Goal: Information Seeking & Learning: Learn about a topic

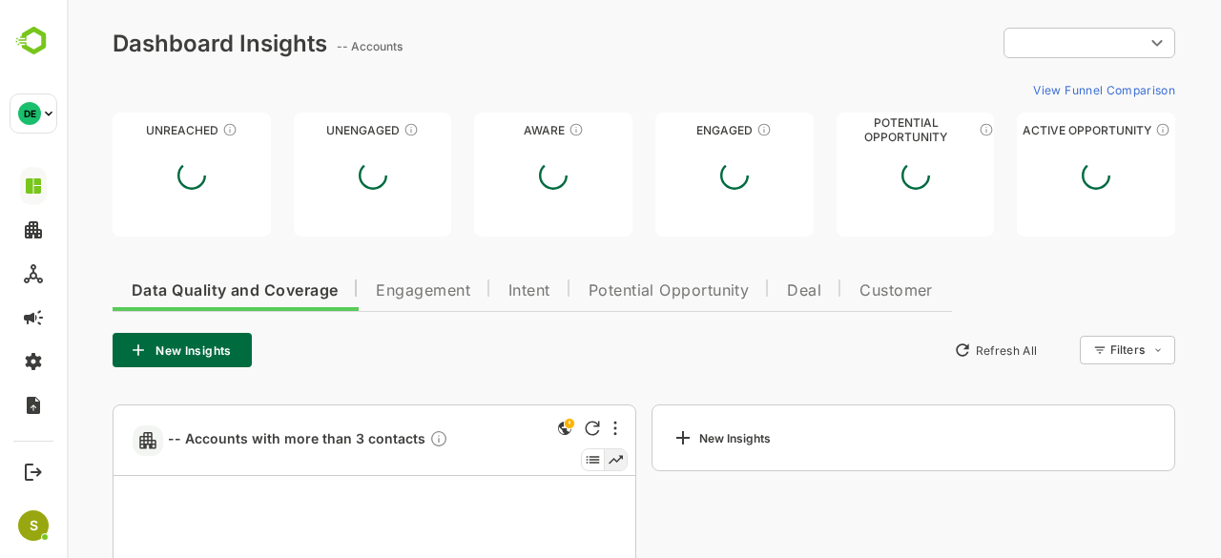
type input "**********"
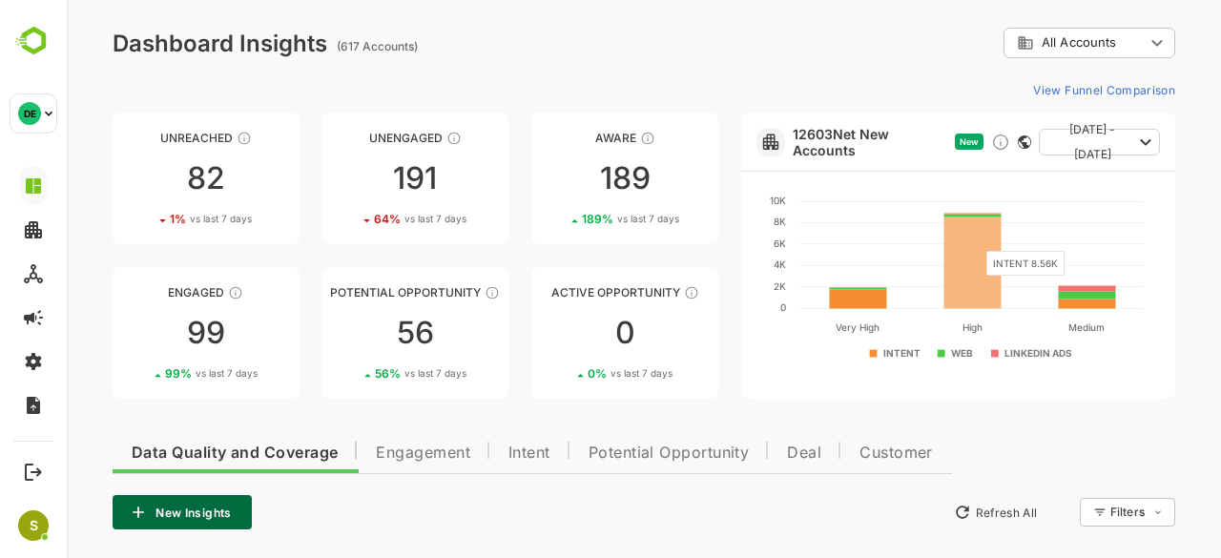
click at [975, 239] on rect at bounding box center [972, 263] width 57 height 92
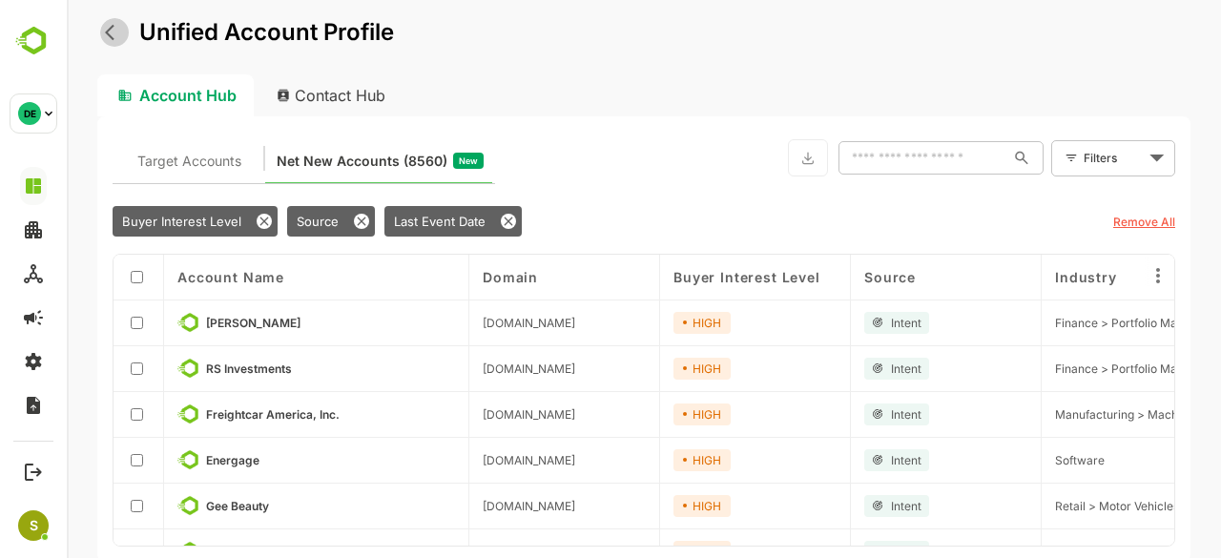
click at [117, 40] on icon "back" at bounding box center [114, 32] width 19 height 19
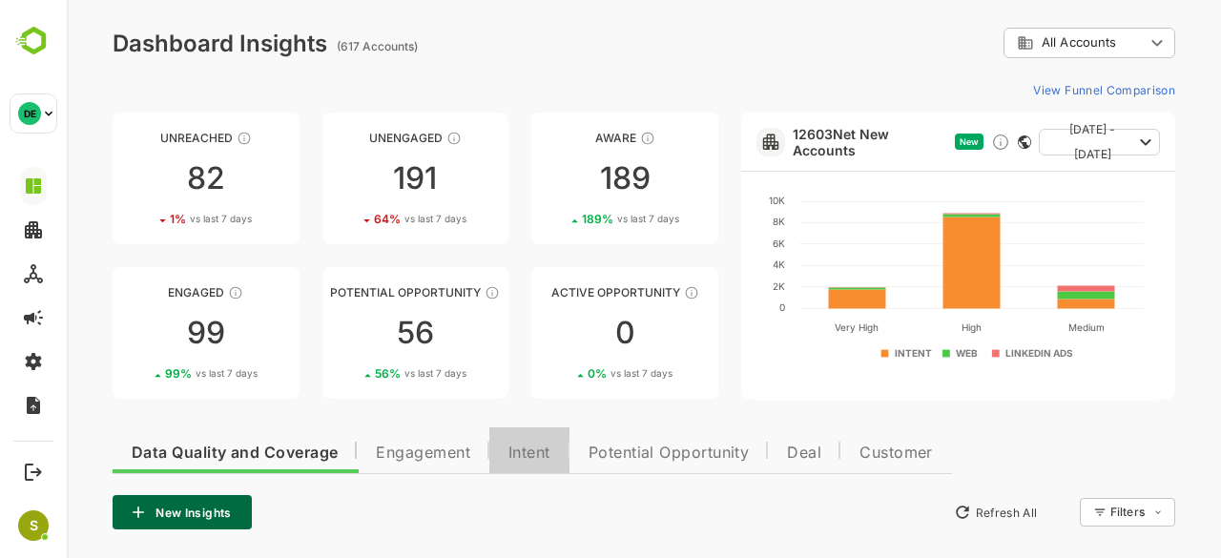
click at [540, 447] on span "Intent" at bounding box center [529, 452] width 42 height 15
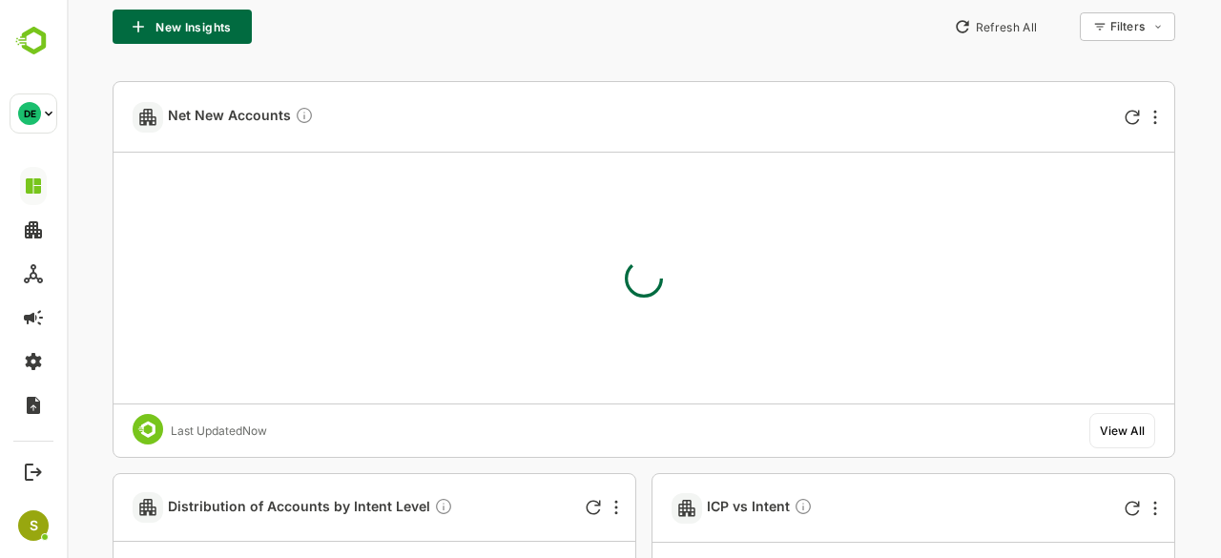
scroll to position [496, 0]
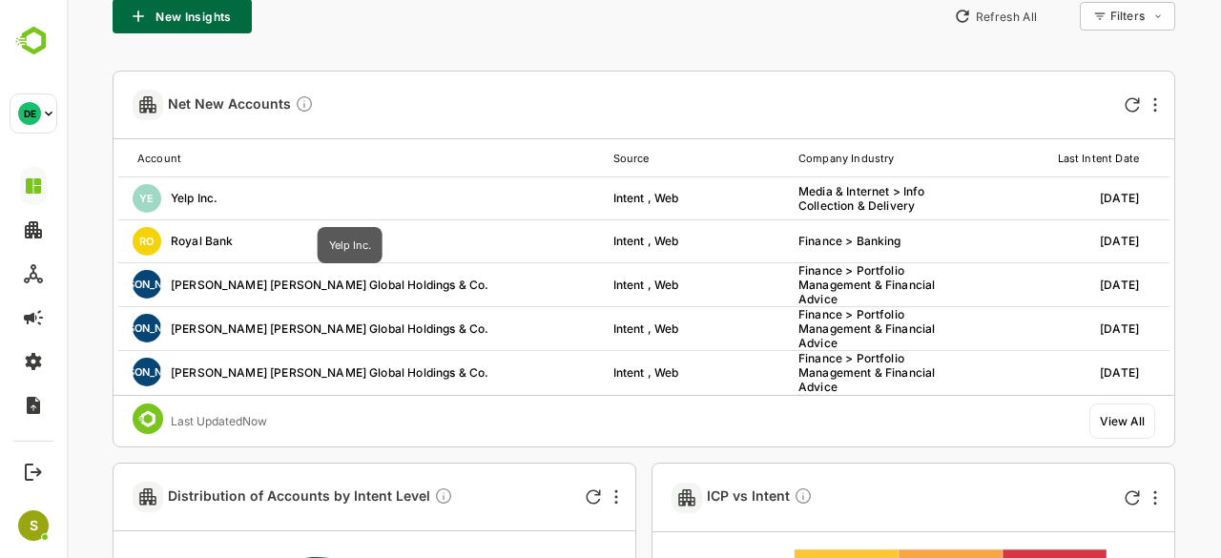
click at [187, 207] on div "YE Yelp Inc." at bounding box center [350, 198] width 464 height 29
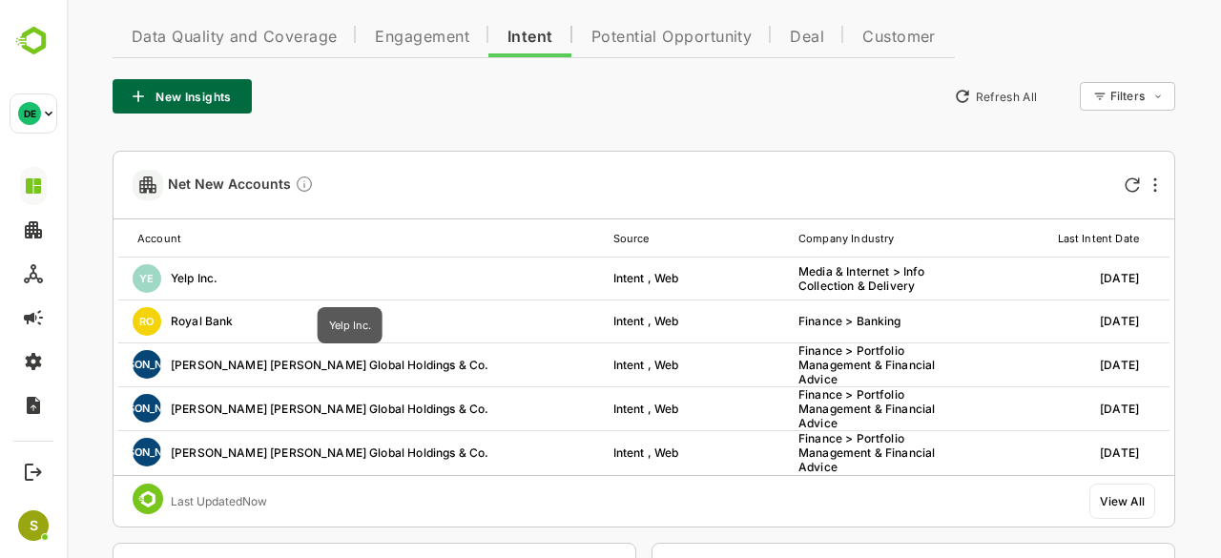
scroll to position [426, 0]
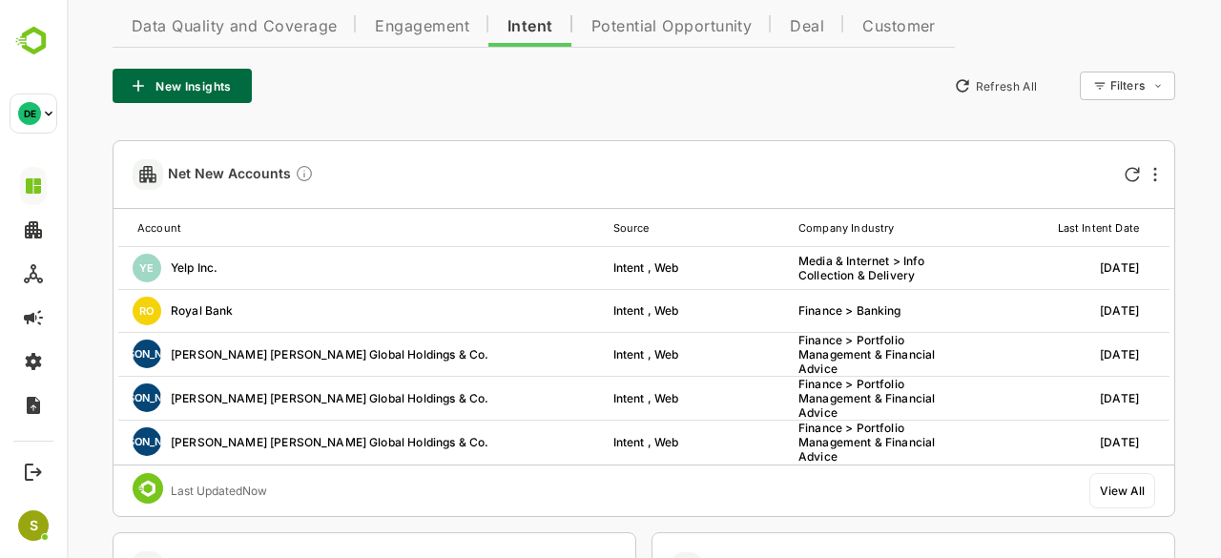
drag, startPoint x: 603, startPoint y: 293, endPoint x: 559, endPoint y: 96, distance: 201.3
click at [559, 96] on div "New Insights Refresh All Filters ​" at bounding box center [644, 86] width 1062 height 34
click at [1136, 485] on div "View All" at bounding box center [1122, 491] width 45 height 14
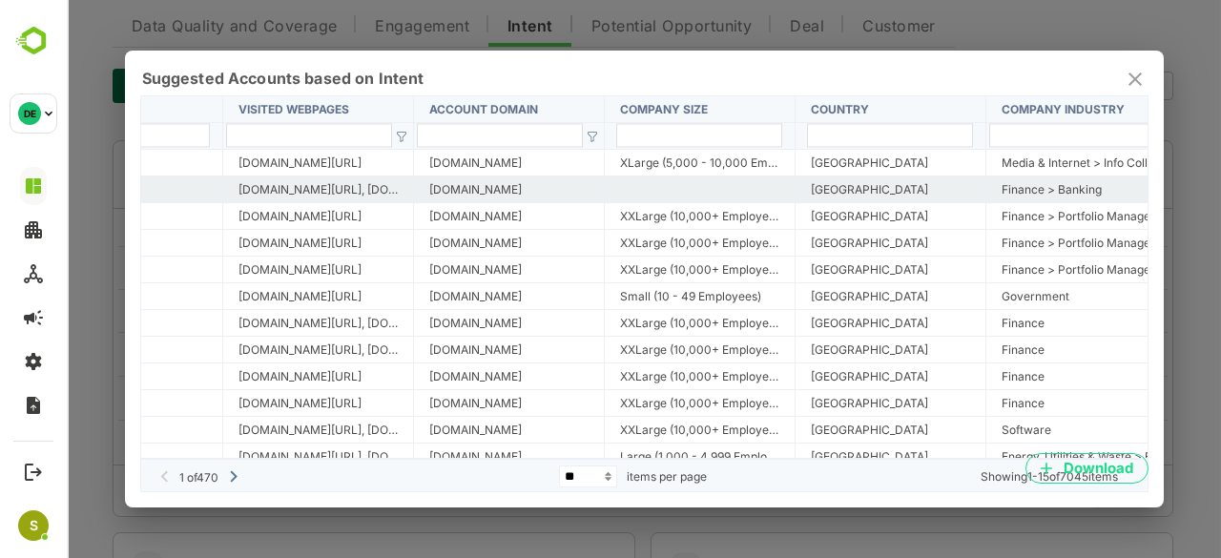
scroll to position [0, 0]
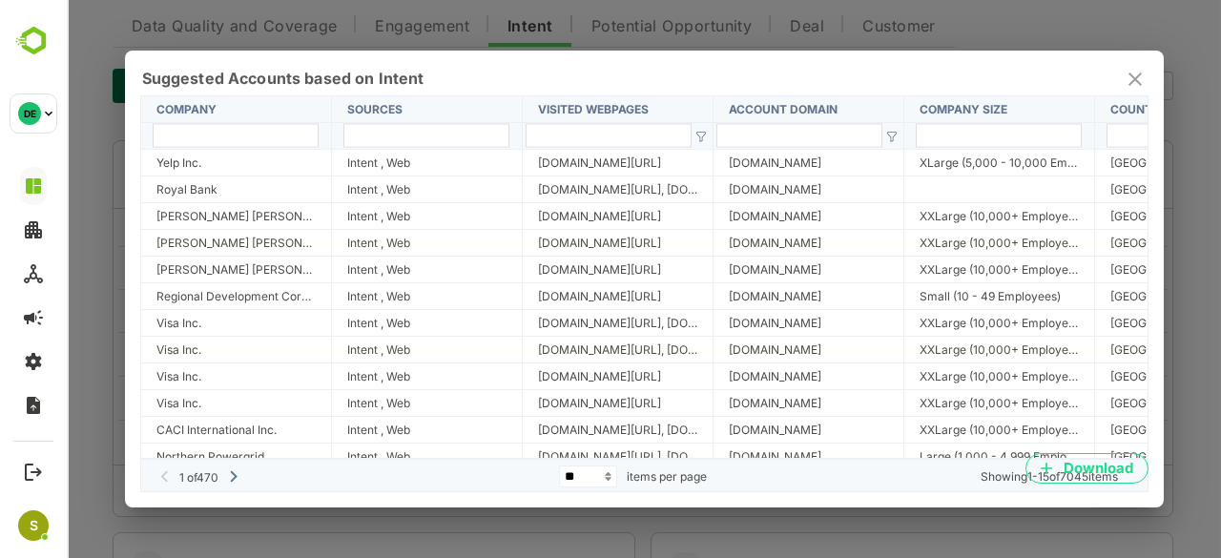
click at [1121, 82] on div "Suggested Accounts based on Intent" at bounding box center [643, 79] width 1003 height 23
click at [1131, 83] on icon "close" at bounding box center [1134, 79] width 23 height 23
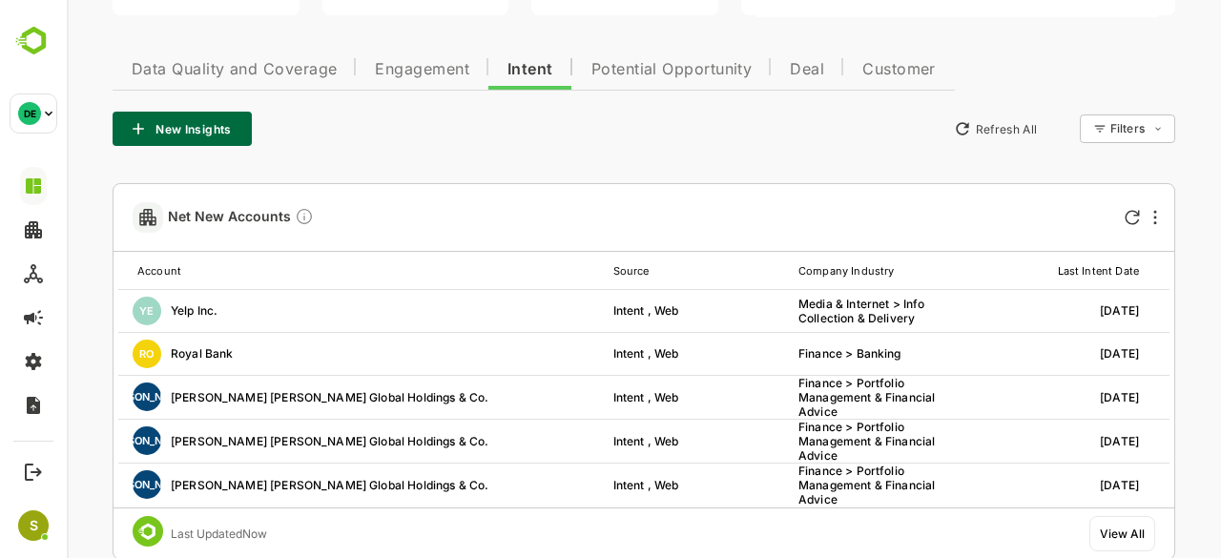
scroll to position [479, 0]
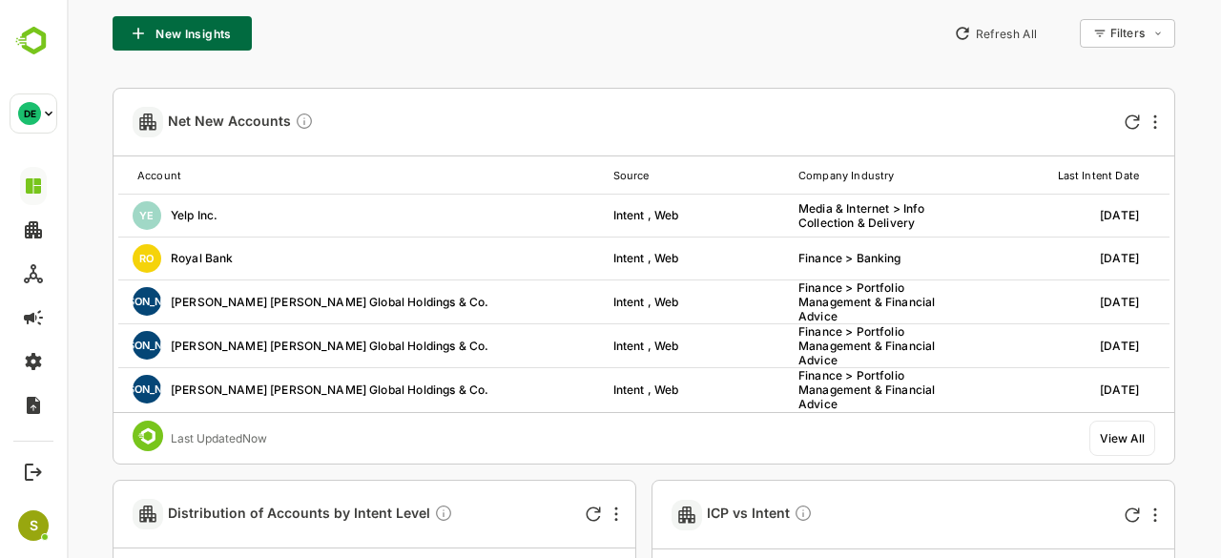
click at [1118, 431] on div "View All" at bounding box center [1122, 438] width 45 height 14
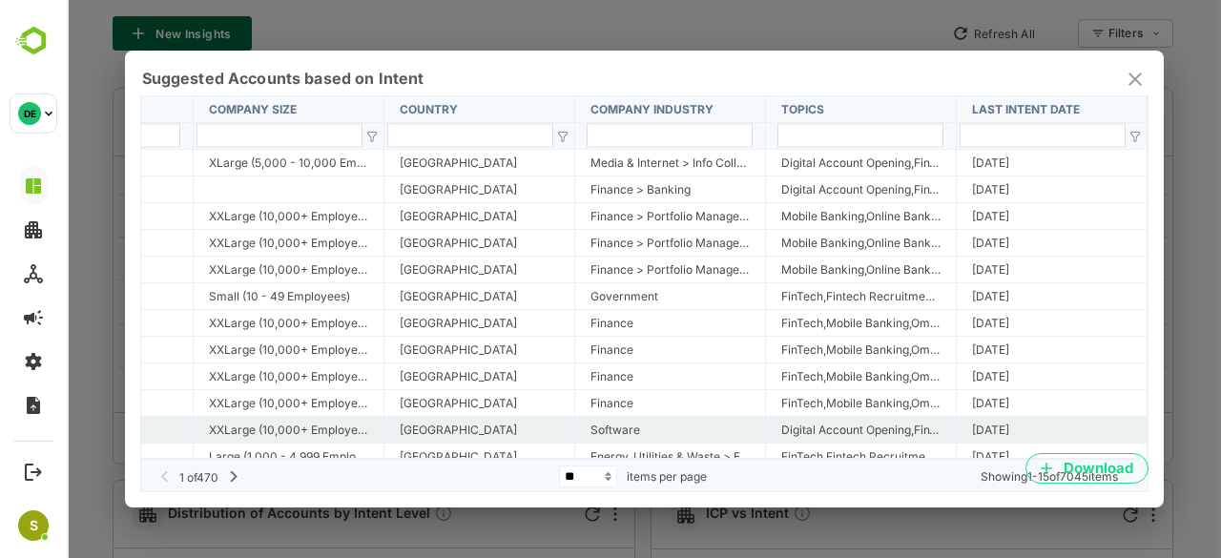
scroll to position [92, 713]
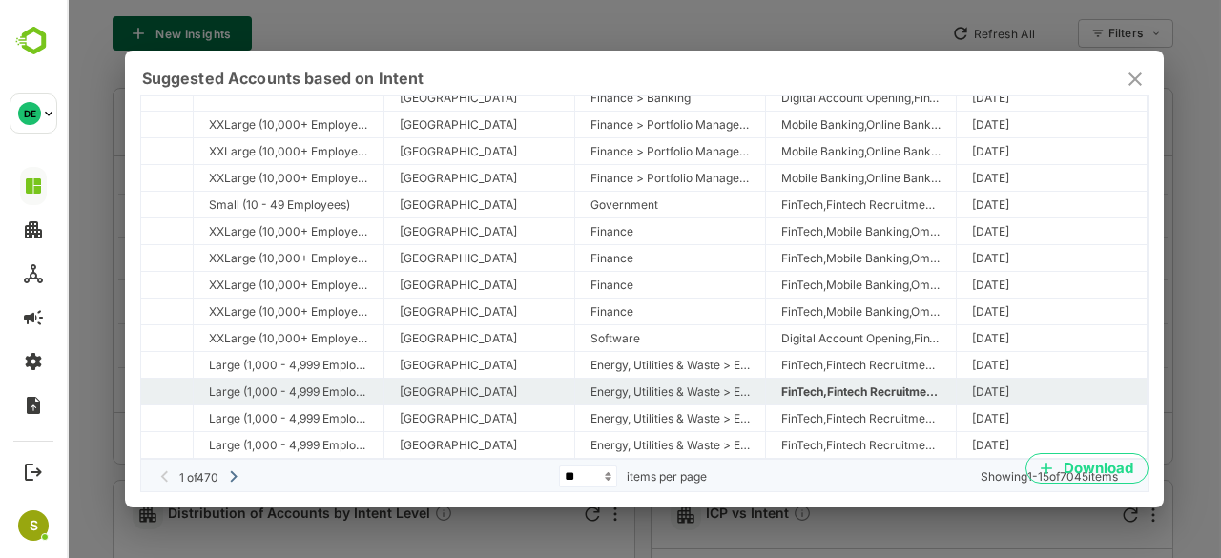
click at [855, 396] on div "FinTech,Fintech Recruitment,Omnichannel Customer Service" at bounding box center [860, 391] width 159 height 14
click at [920, 391] on div "FinTech,Fintech Recruitment,Omnichannel Customer Service" at bounding box center [860, 391] width 159 height 14
click at [937, 392] on div "FinTech,Fintech Recruitment,Omnichannel Customer Service" at bounding box center [860, 391] width 159 height 14
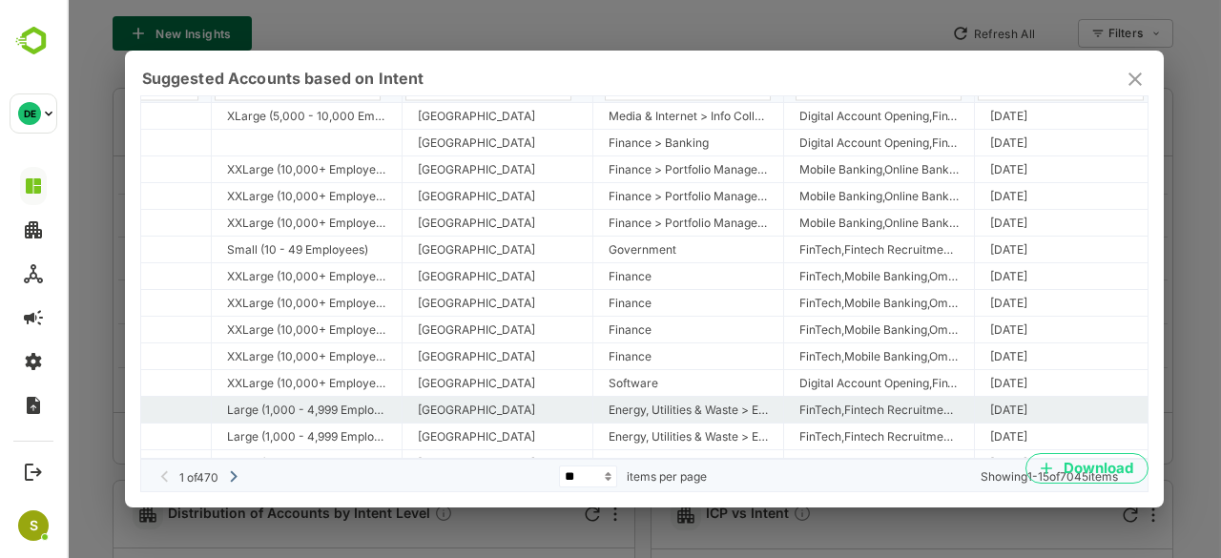
scroll to position [47, 707]
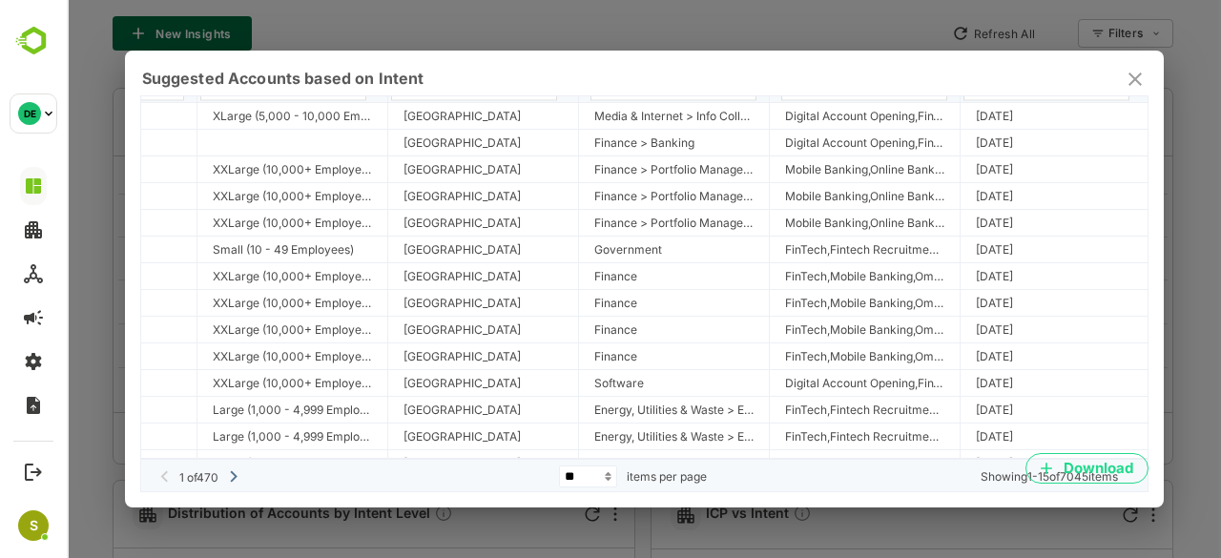
click at [1135, 72] on icon "close" at bounding box center [1134, 79] width 23 height 23
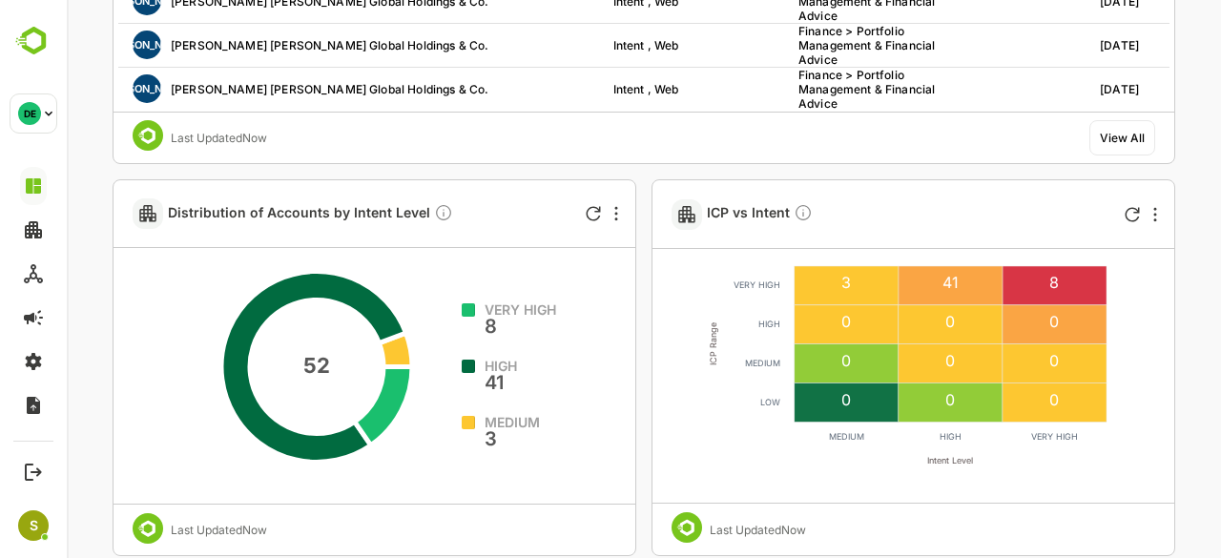
scroll to position [780, 0]
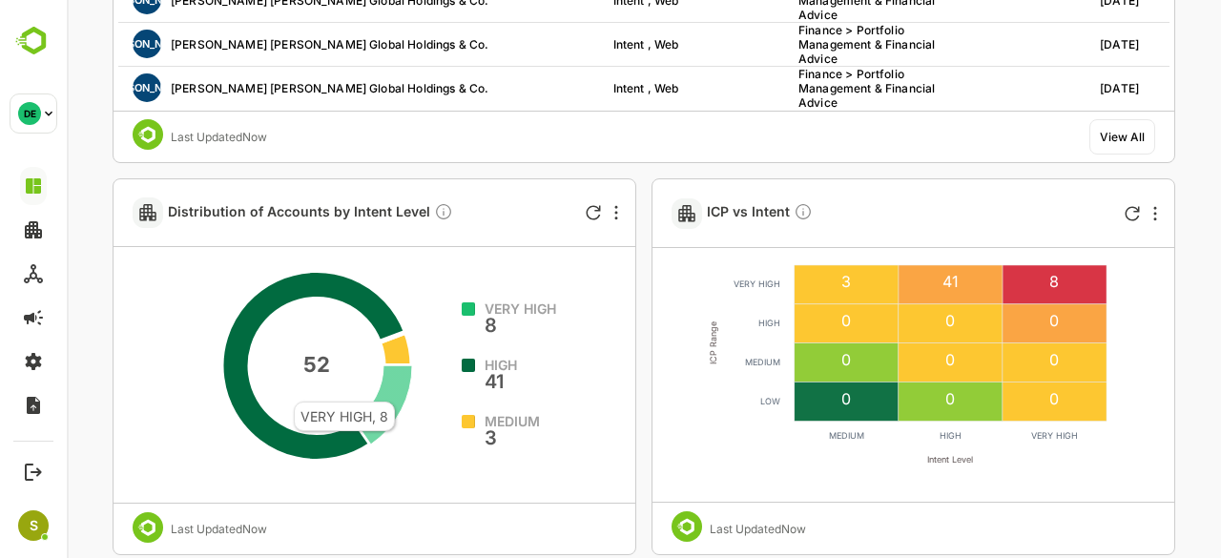
click at [394, 391] on icon at bounding box center [383, 405] width 57 height 78
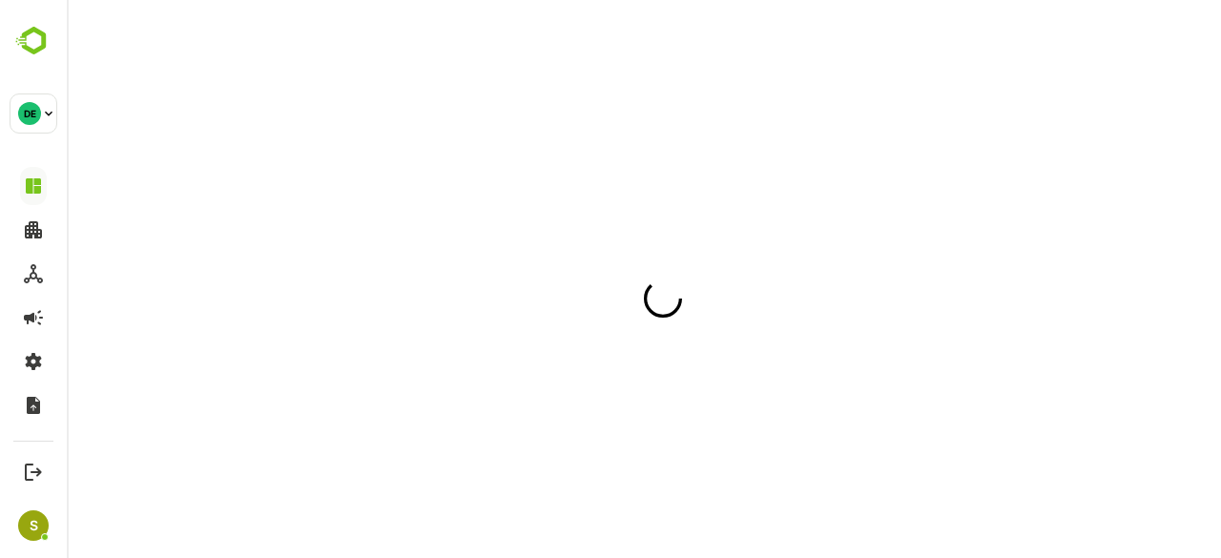
scroll to position [0, 0]
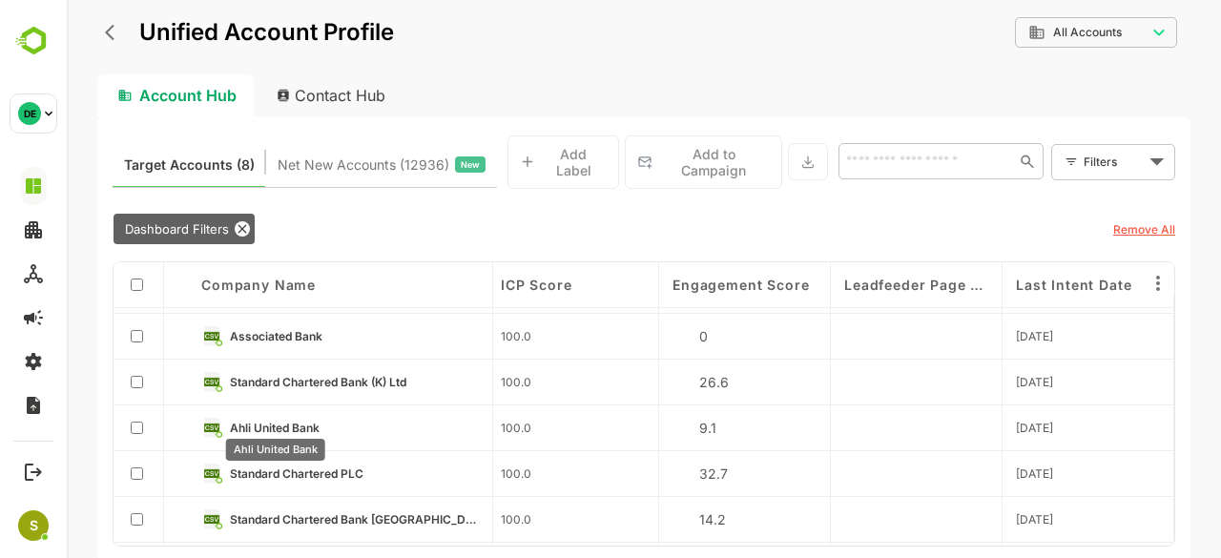
click at [277, 421] on span "Ahli United Bank" at bounding box center [274, 428] width 90 height 14
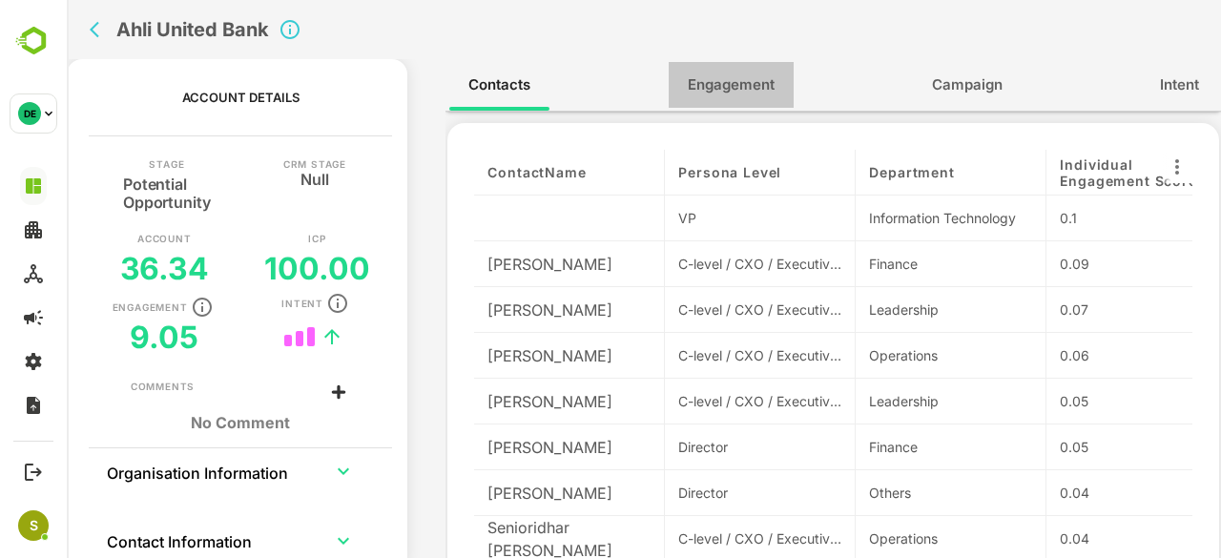
click at [696, 89] on span "Engagement" at bounding box center [731, 84] width 87 height 25
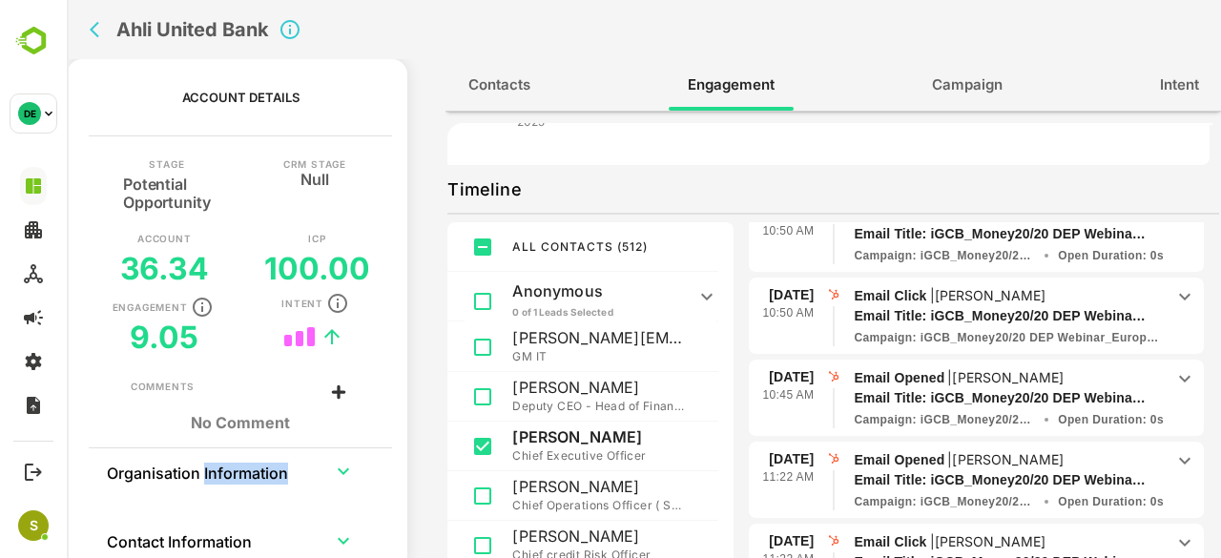
scroll to position [820, 0]
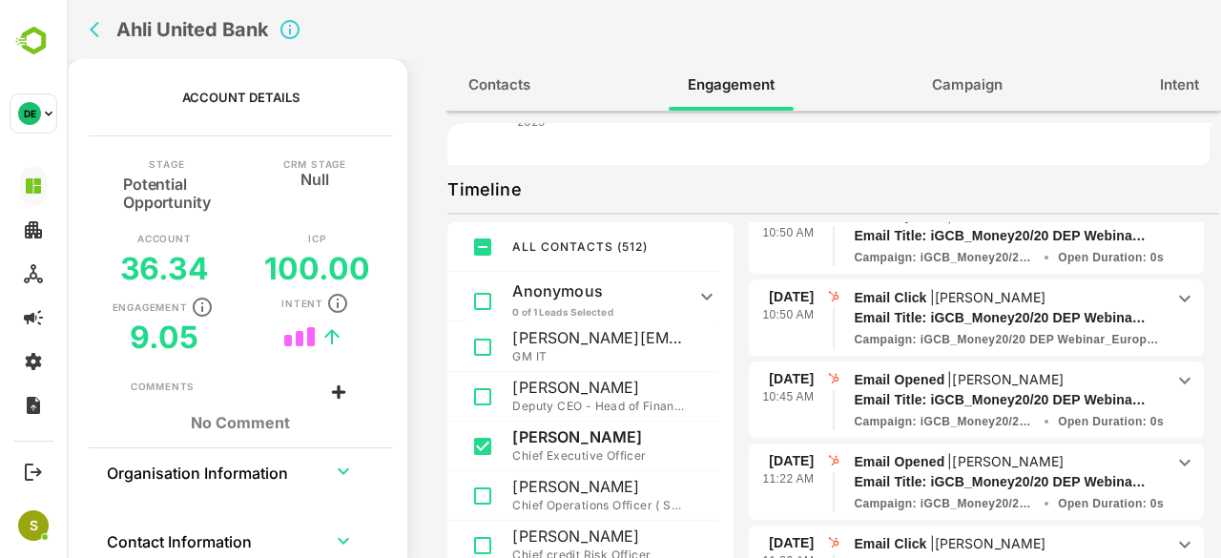
drag, startPoint x: 759, startPoint y: 283, endPoint x: 698, endPoint y: 284, distance: 61.0
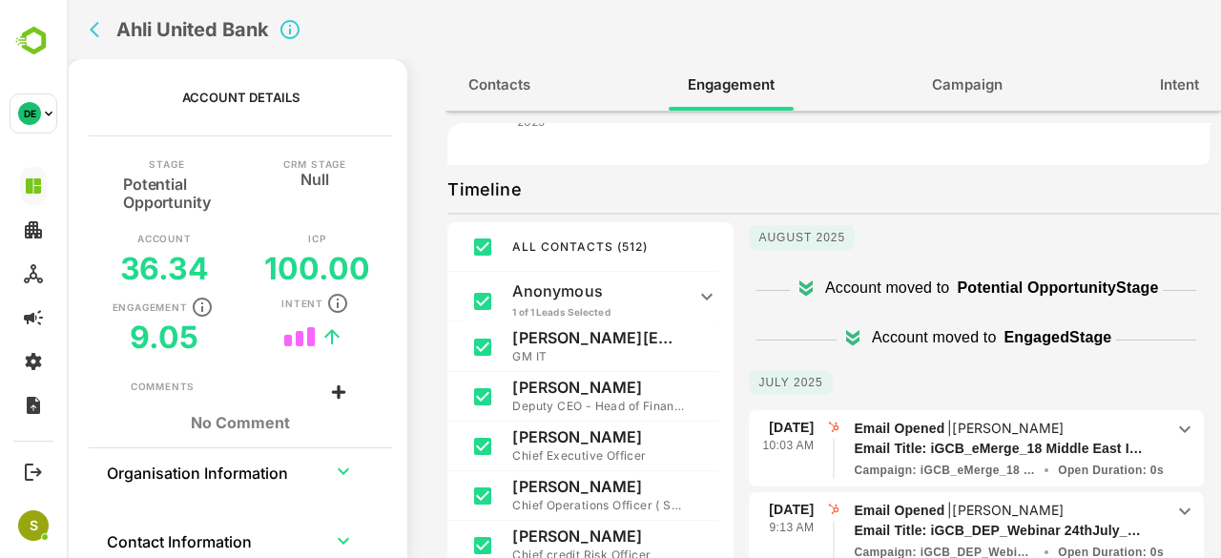
scroll to position [5, 0]
click at [91, 37] on icon "back" at bounding box center [99, 29] width 19 height 19
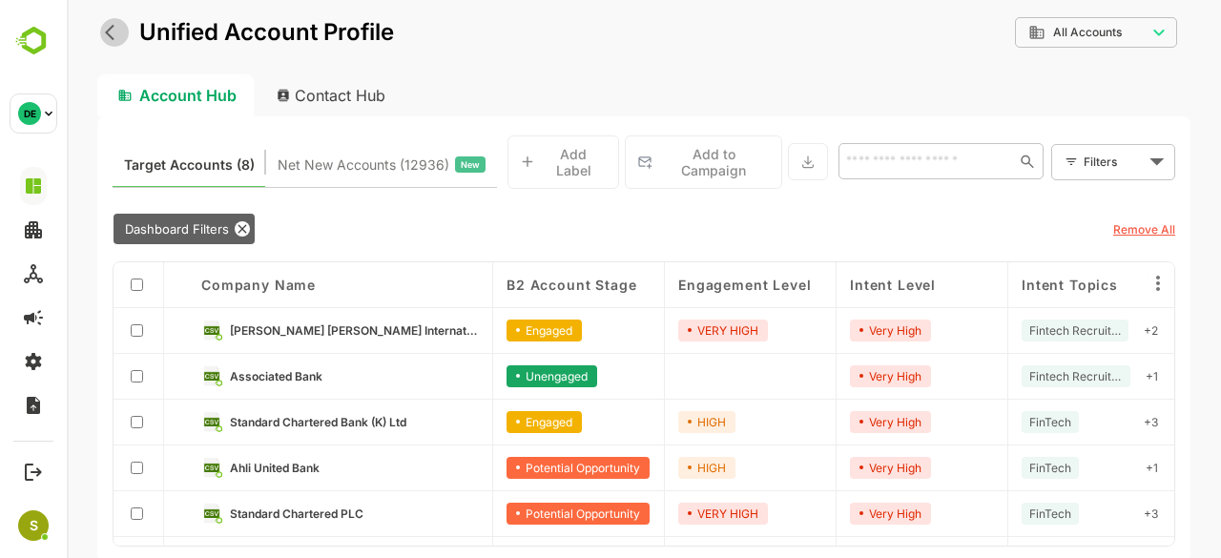
click at [101, 39] on button "back" at bounding box center [114, 32] width 29 height 29
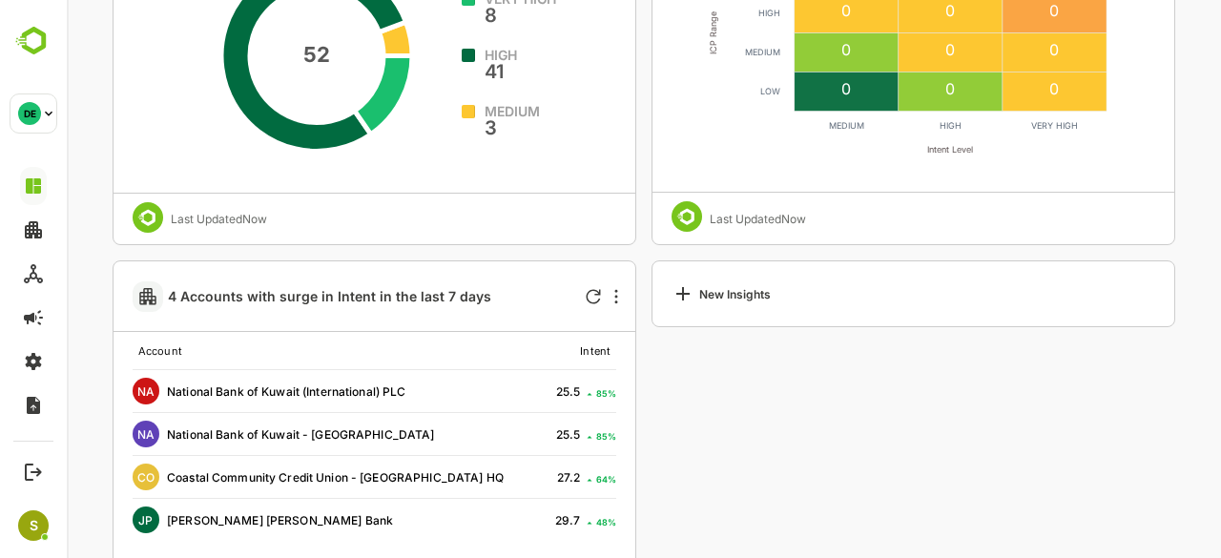
scroll to position [1199, 0]
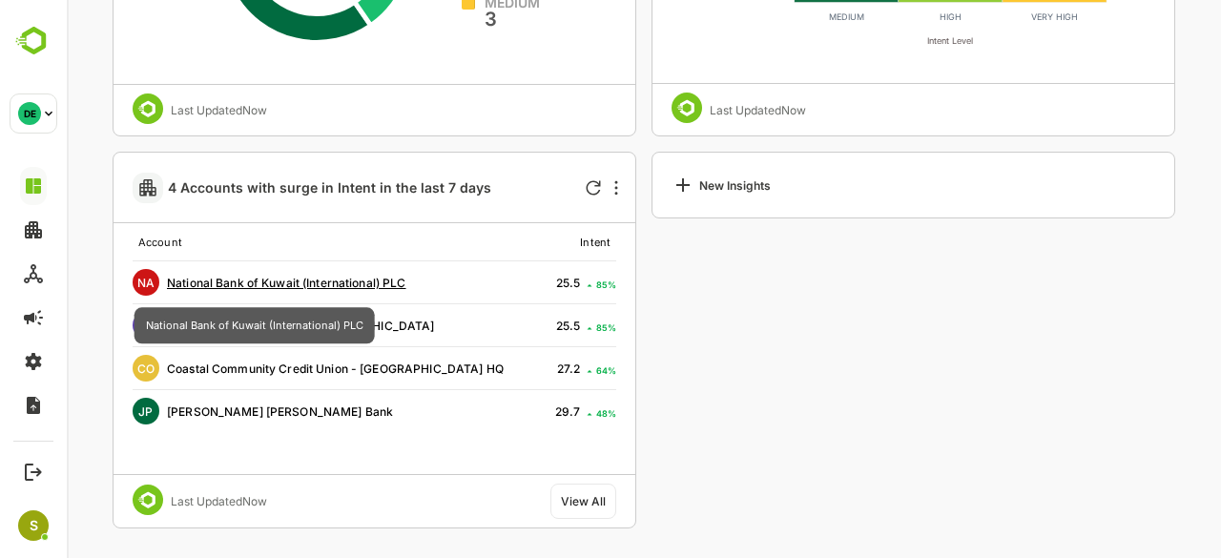
click at [258, 283] on span "National Bank of Kuwait (International) PLC" at bounding box center [286, 283] width 239 height 14
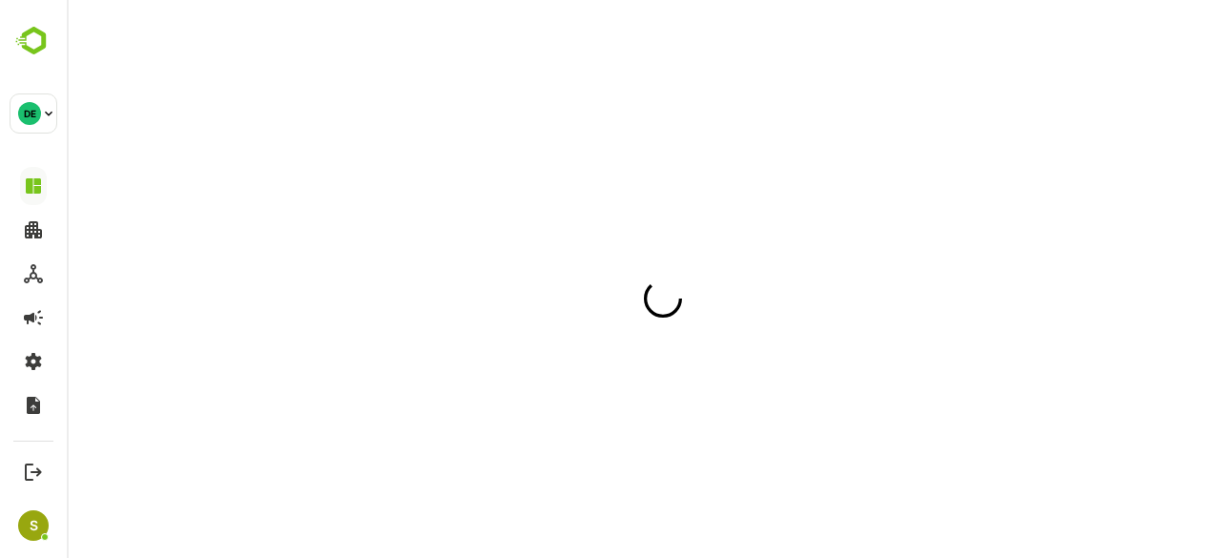
scroll to position [0, 0]
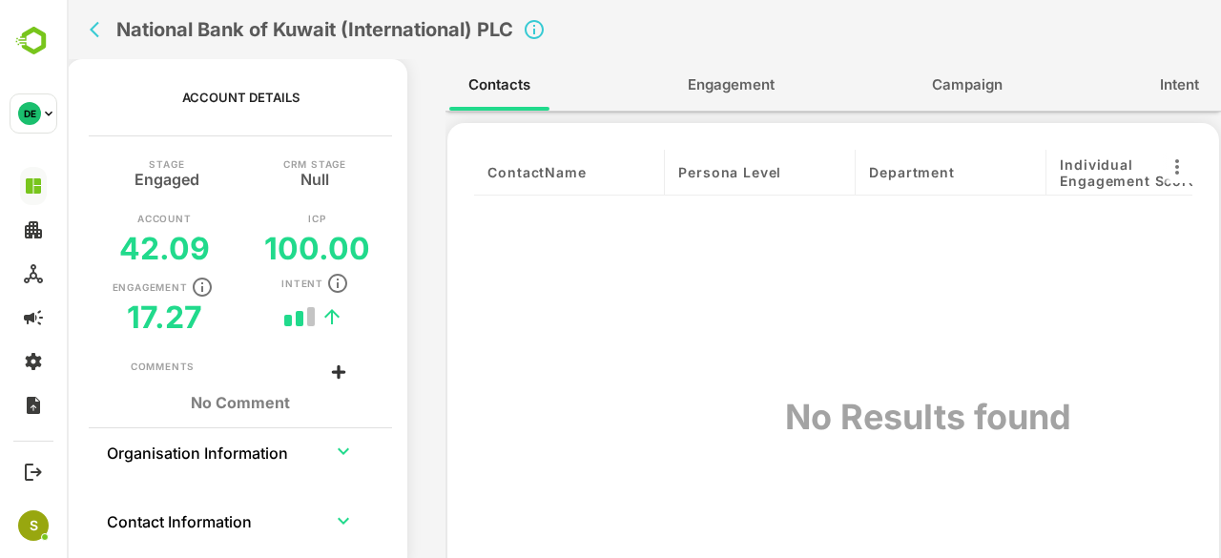
click at [710, 81] on span "Engagement" at bounding box center [731, 84] width 87 height 25
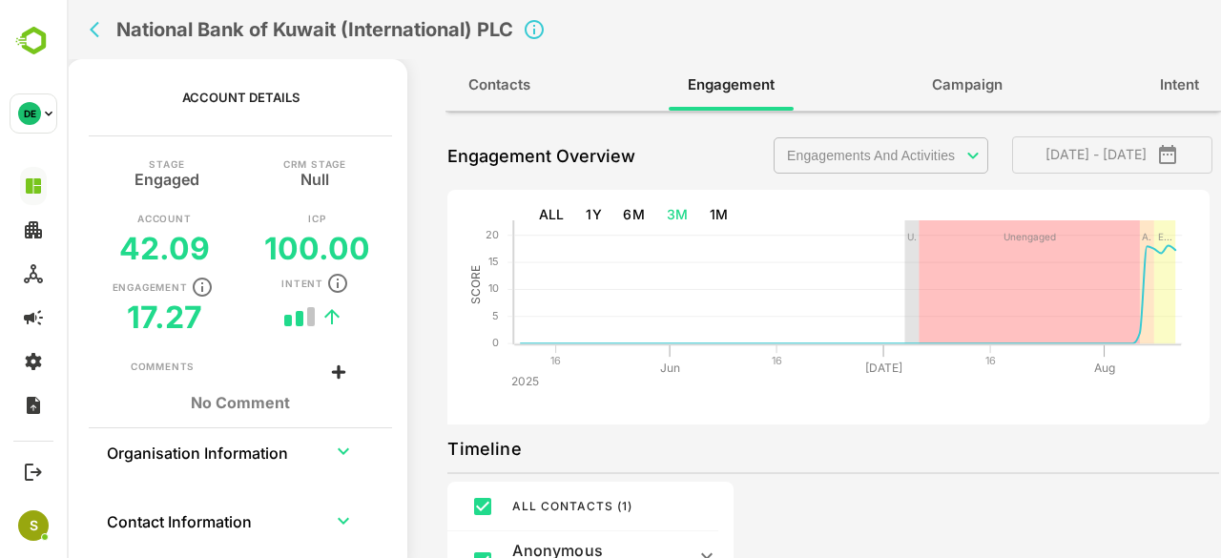
click at [525, 95] on span "Contacts" at bounding box center [499, 84] width 62 height 25
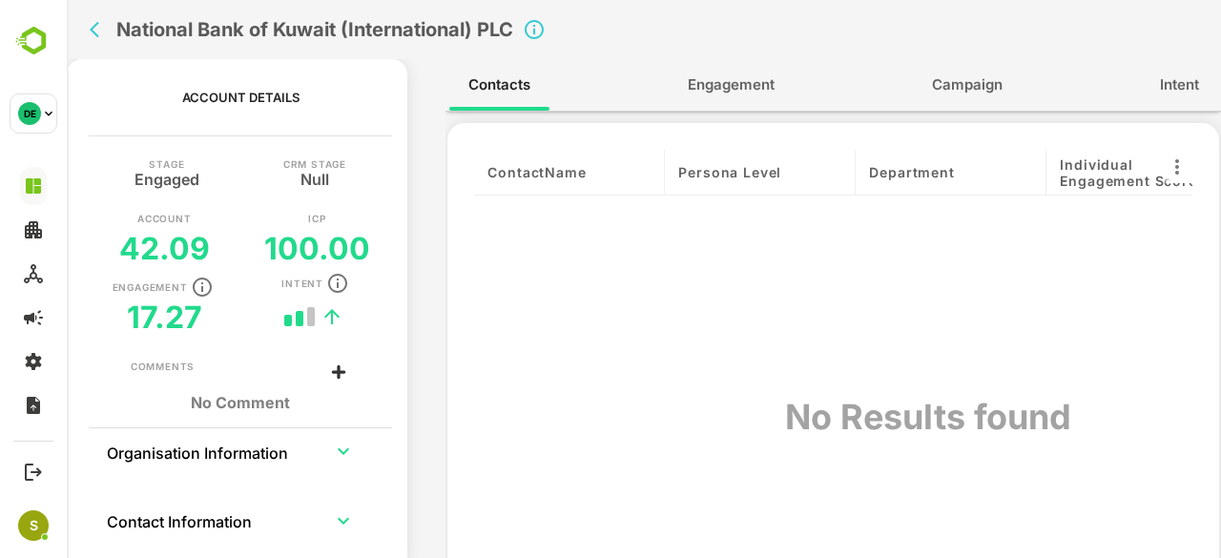
scroll to position [103, 0]
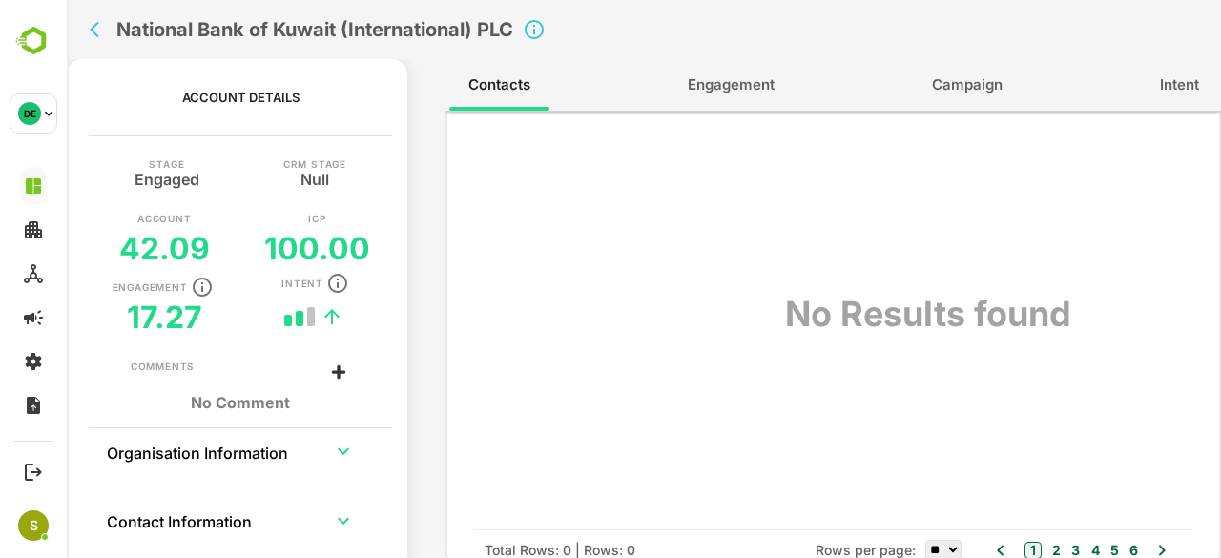
click at [734, 75] on span "Engagement" at bounding box center [731, 84] width 87 height 25
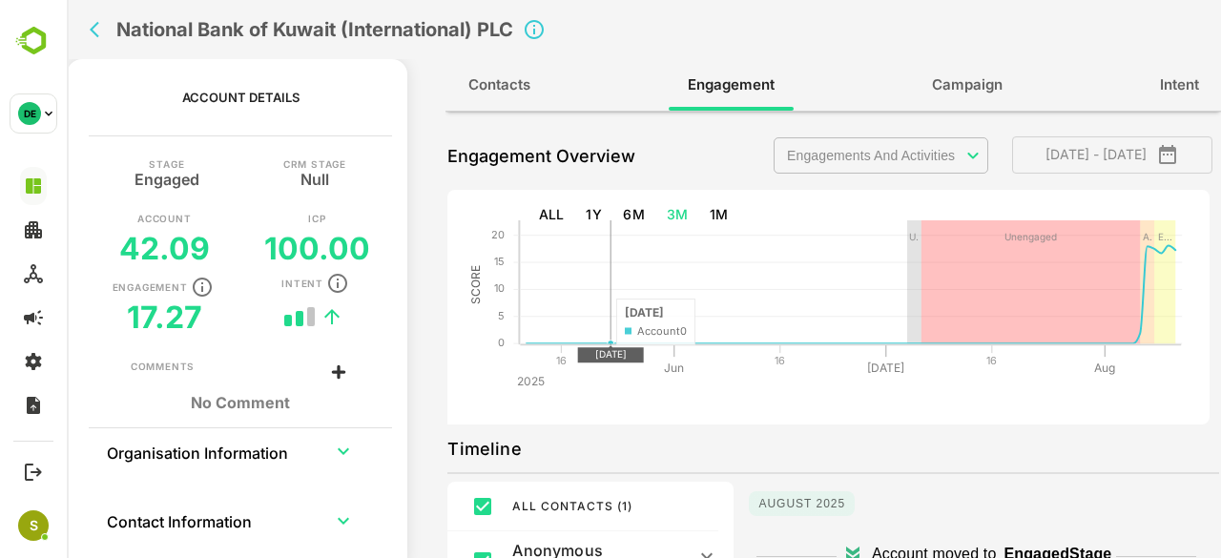
click at [495, 112] on div "**********" at bounding box center [832, 342] width 775 height 460
click at [498, 93] on span "Contacts" at bounding box center [499, 84] width 62 height 25
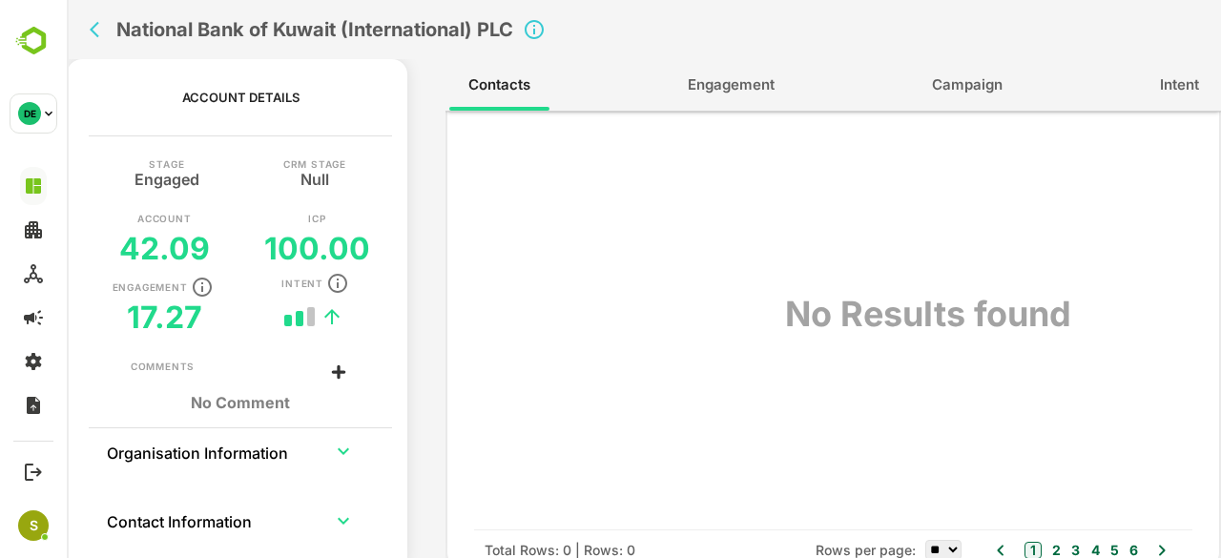
scroll to position [0, 0]
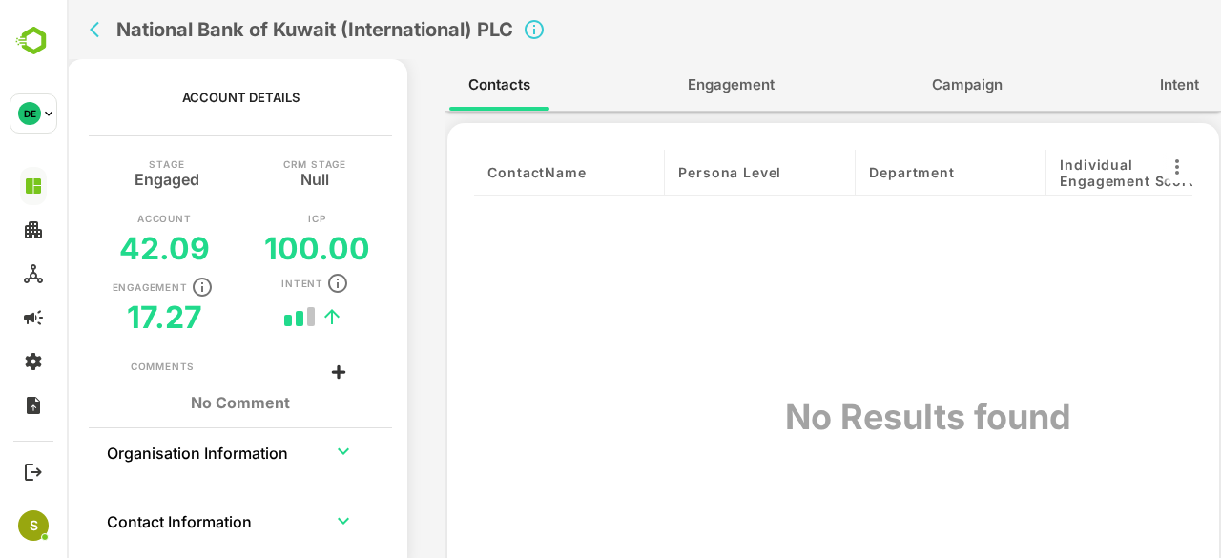
click at [771, 86] on span "Engagement" at bounding box center [731, 84] width 87 height 25
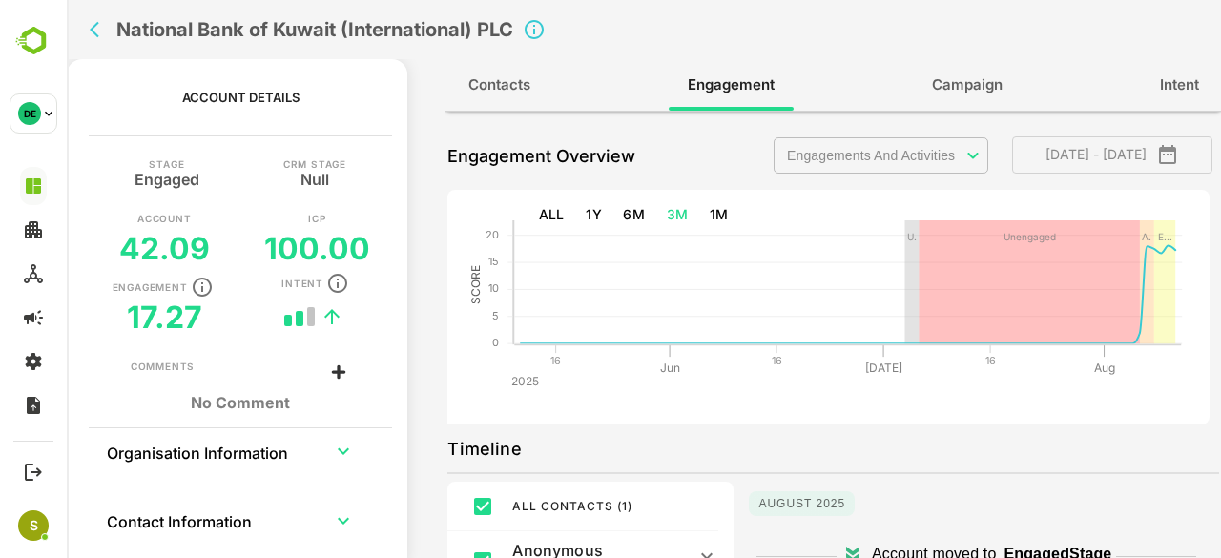
scroll to position [310, 0]
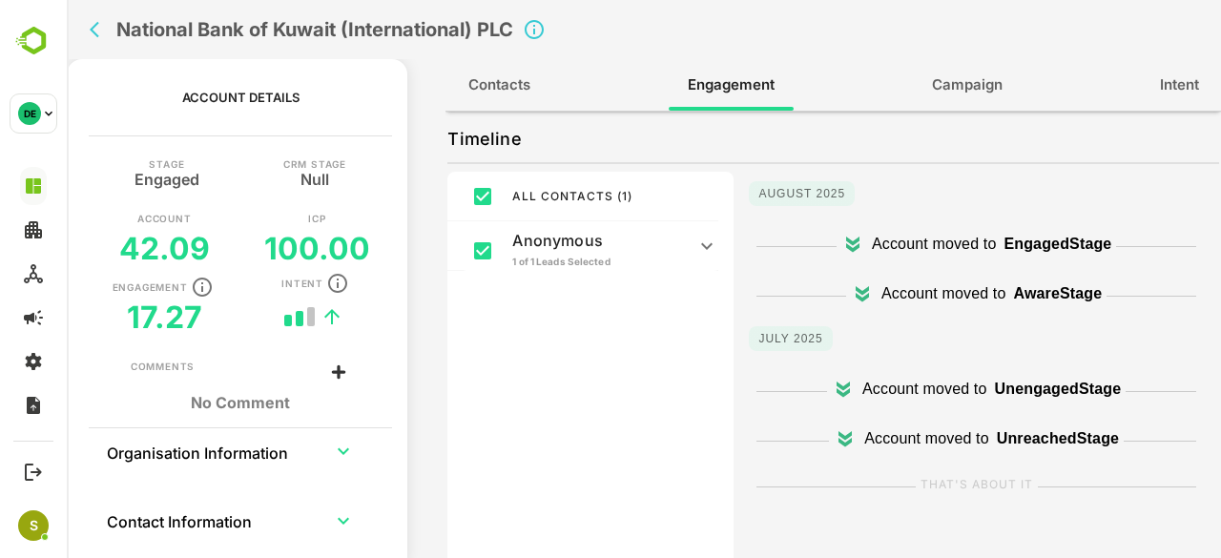
click at [566, 239] on p "Anonymous" at bounding box center [598, 240] width 172 height 19
click at [566, 239] on p "Anonymous" at bounding box center [598, 246] width 172 height 19
click at [960, 91] on span "Campaign" at bounding box center [967, 84] width 71 height 25
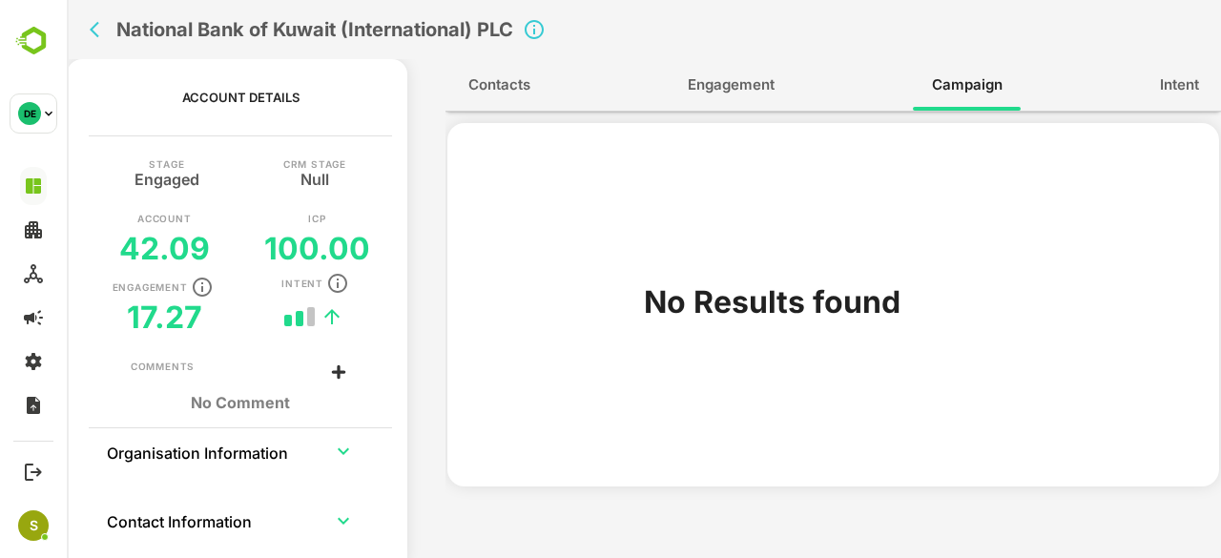
click at [701, 94] on span "Engagement" at bounding box center [731, 84] width 87 height 25
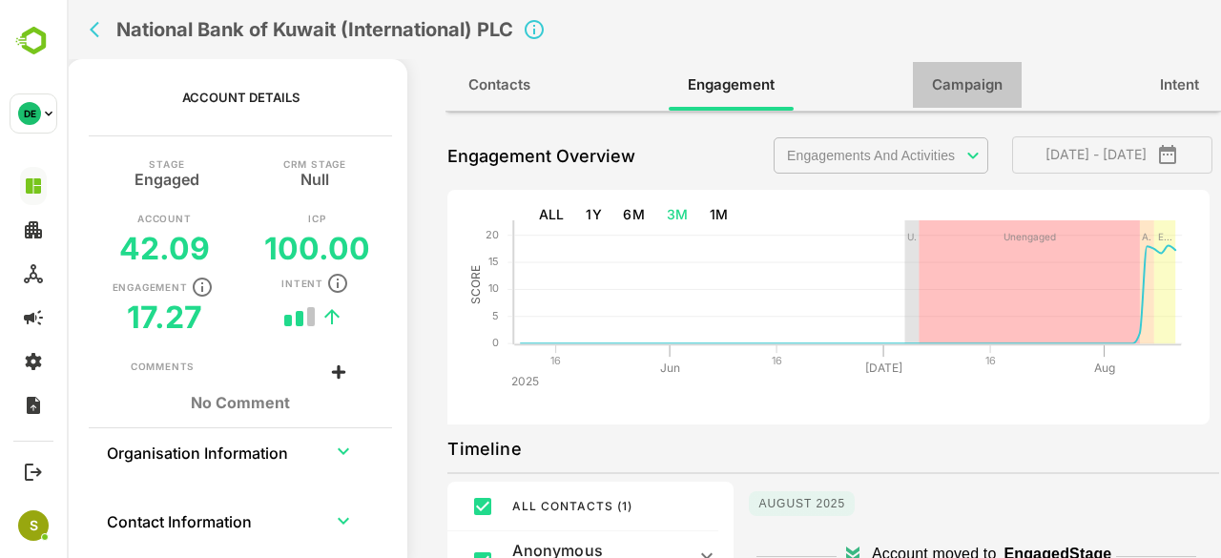
click at [1005, 93] on button "Campaign" at bounding box center [967, 85] width 109 height 46
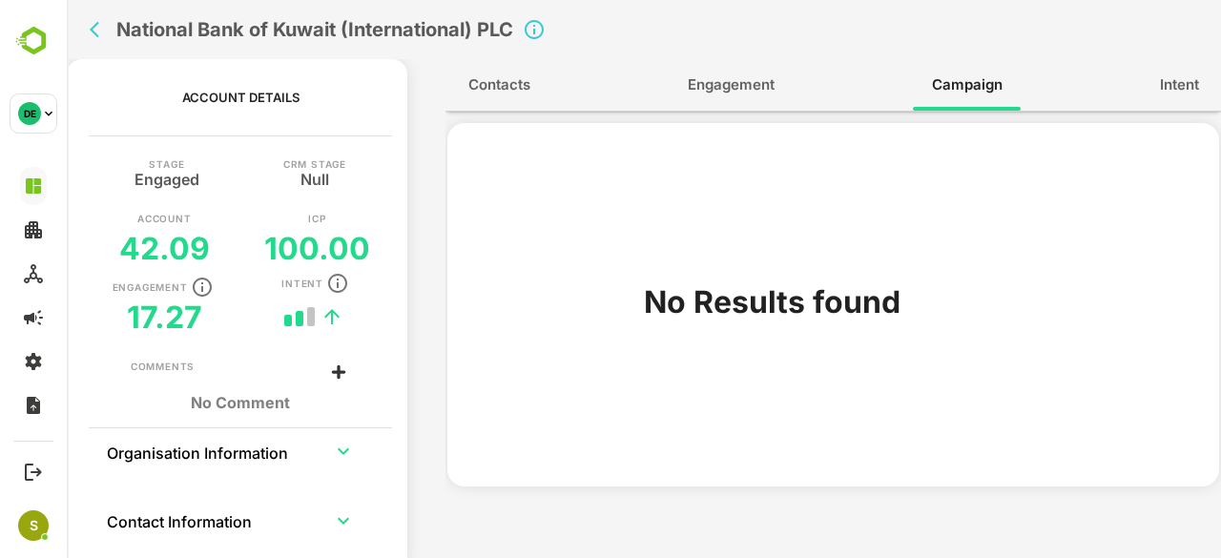
click at [1200, 79] on button "Intent" at bounding box center [1179, 85] width 77 height 46
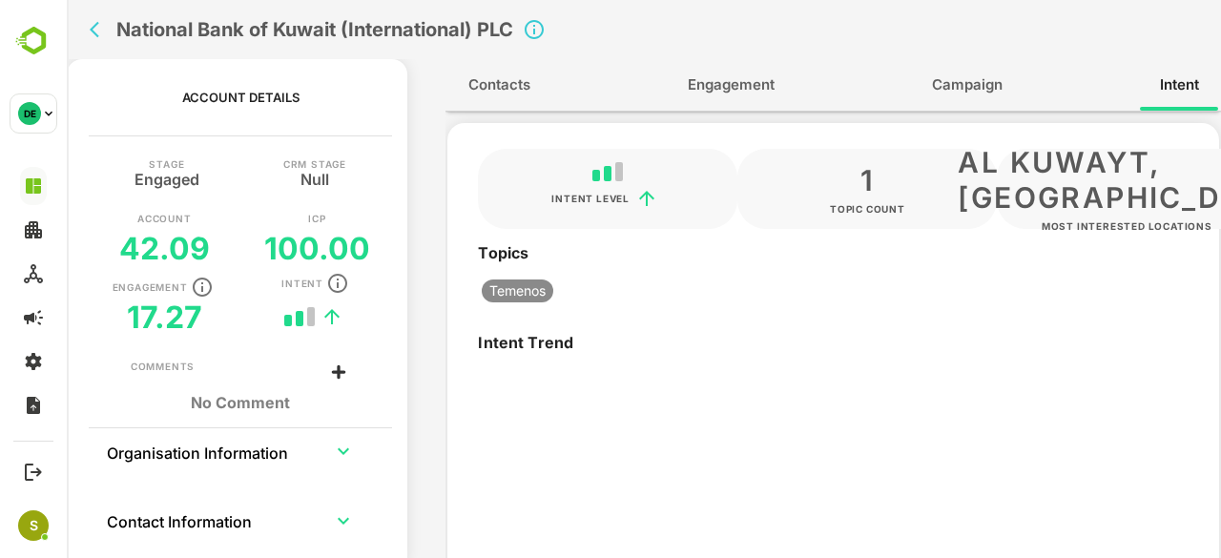
type input "*******"
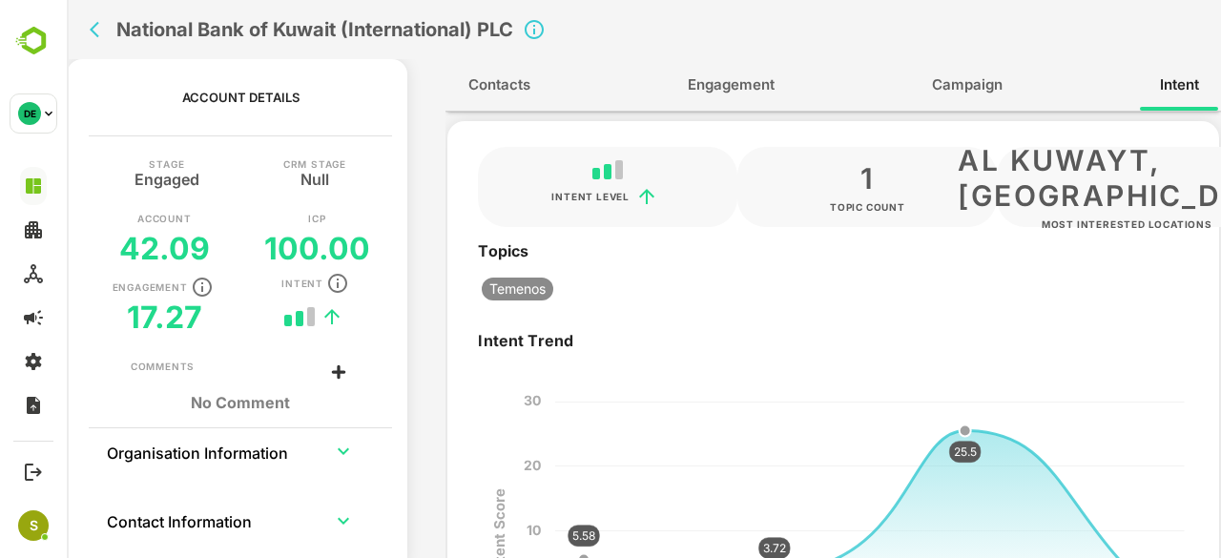
scroll to position [0, 0]
click at [962, 83] on span "Campaign" at bounding box center [967, 84] width 71 height 25
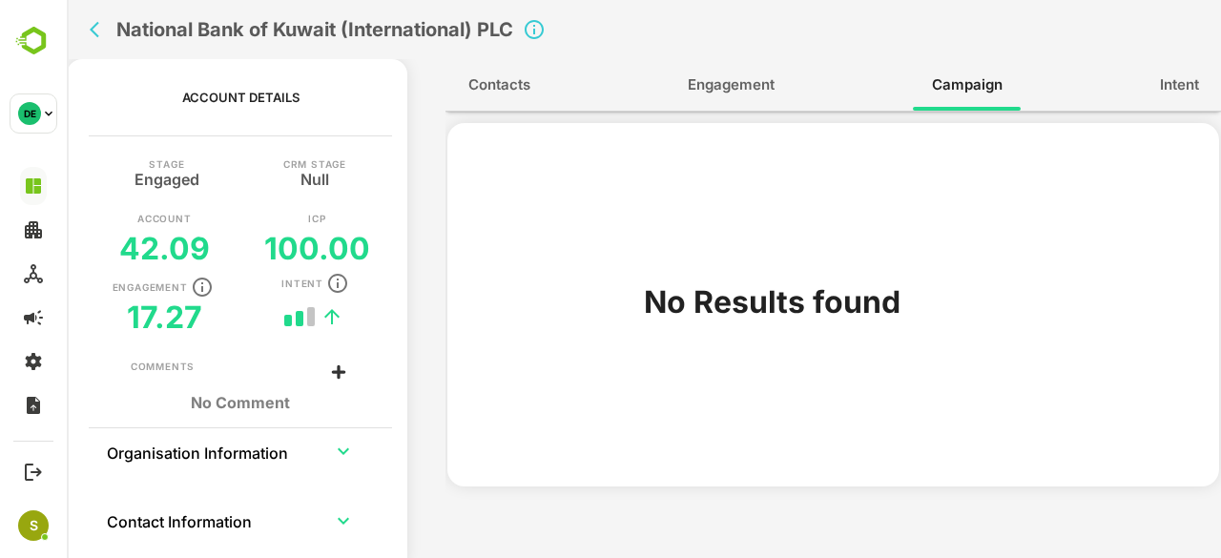
click at [739, 87] on span "Engagement" at bounding box center [731, 84] width 87 height 25
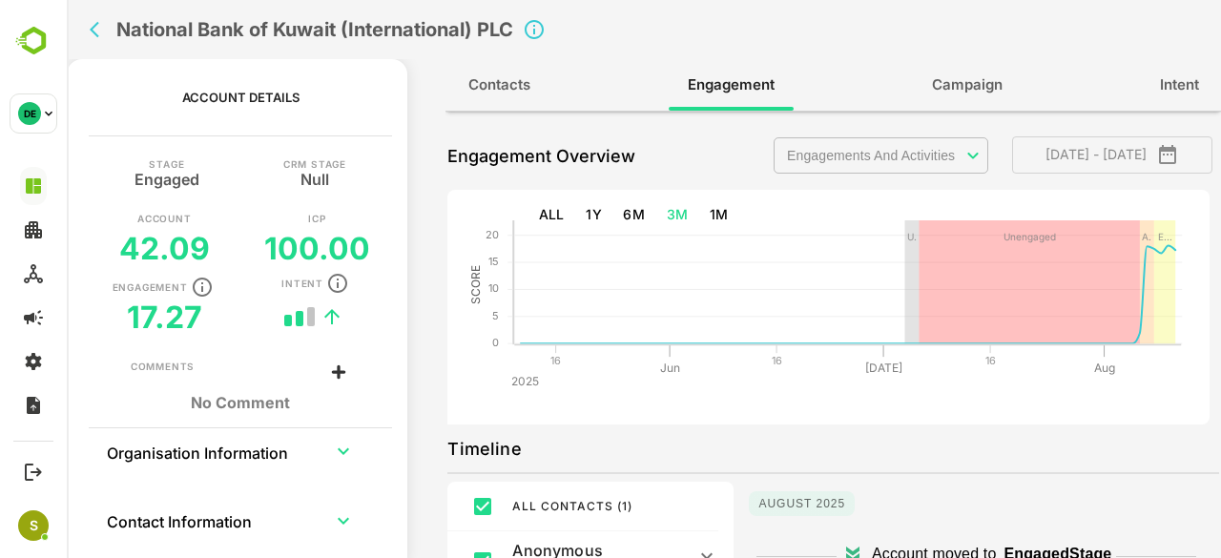
click at [989, 79] on span "Campaign" at bounding box center [967, 84] width 71 height 25
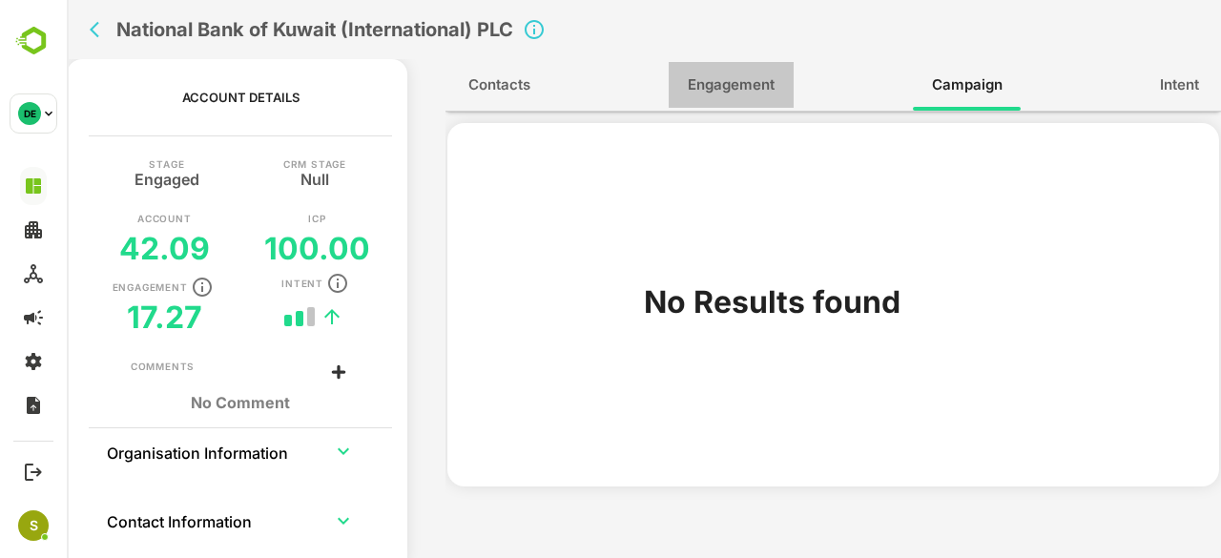
click at [751, 90] on span "Engagement" at bounding box center [731, 84] width 87 height 25
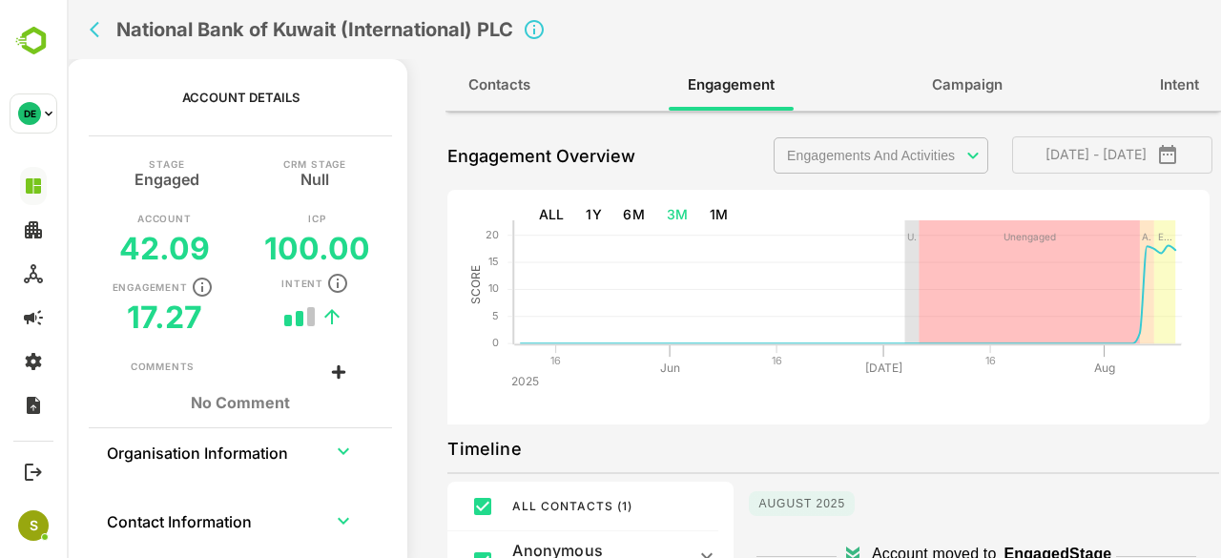
click at [967, 94] on span "Campaign" at bounding box center [967, 84] width 71 height 25
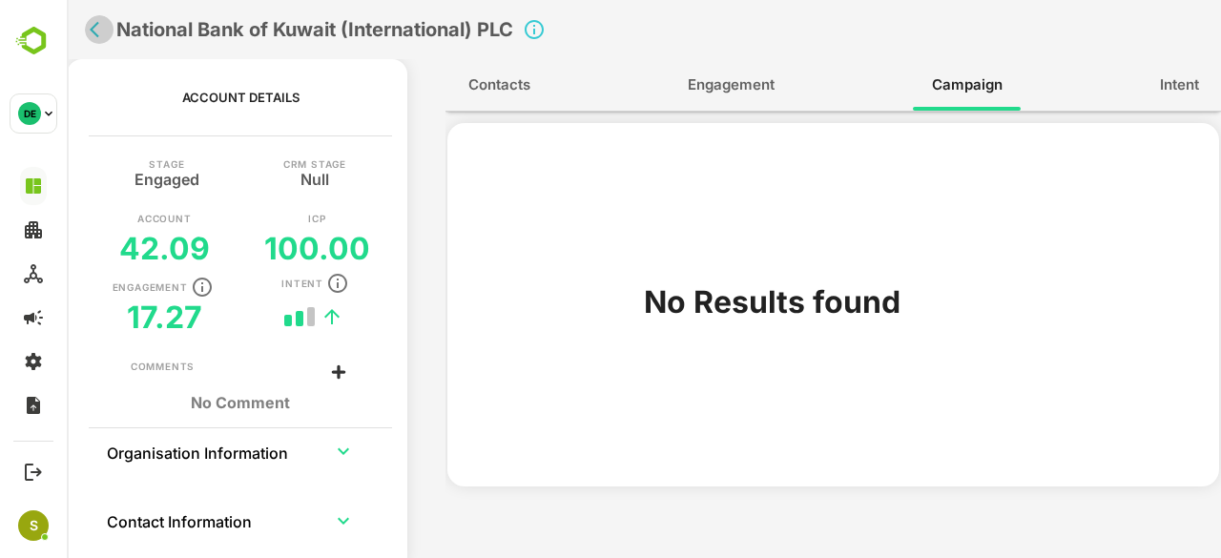
click at [101, 38] on icon "back" at bounding box center [99, 29] width 19 height 19
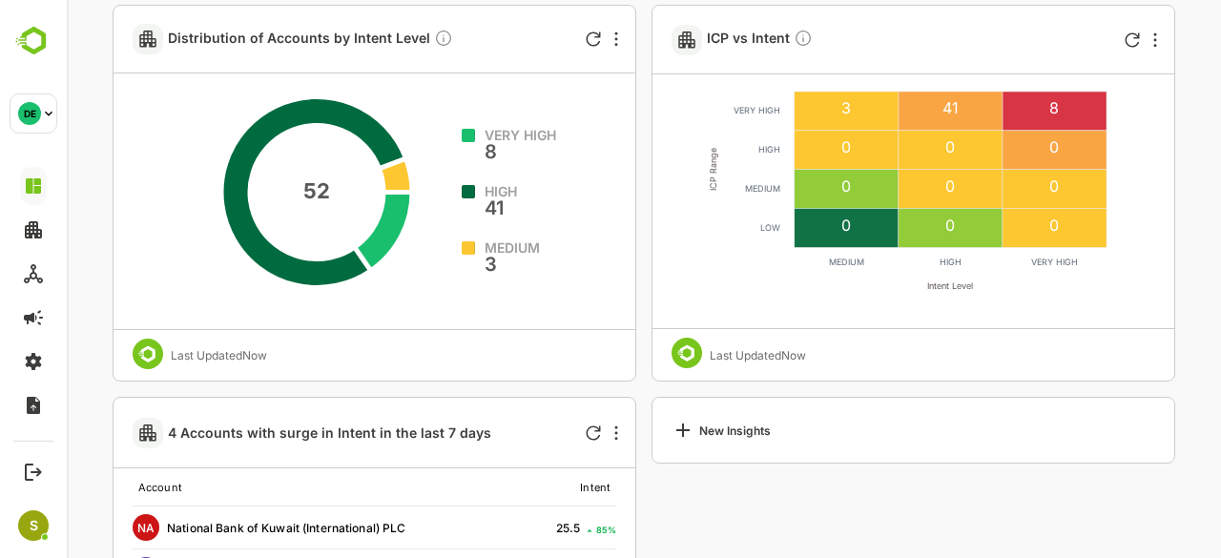
scroll to position [1199, 0]
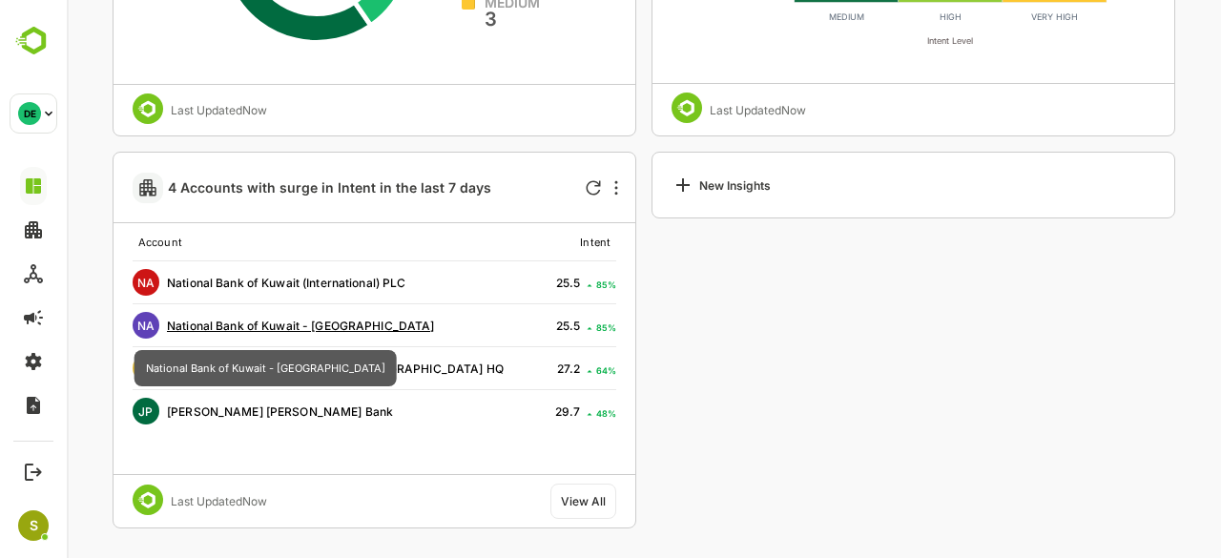
click at [293, 327] on span "National Bank of Kuwait - [GEOGRAPHIC_DATA]" at bounding box center [301, 326] width 268 height 14
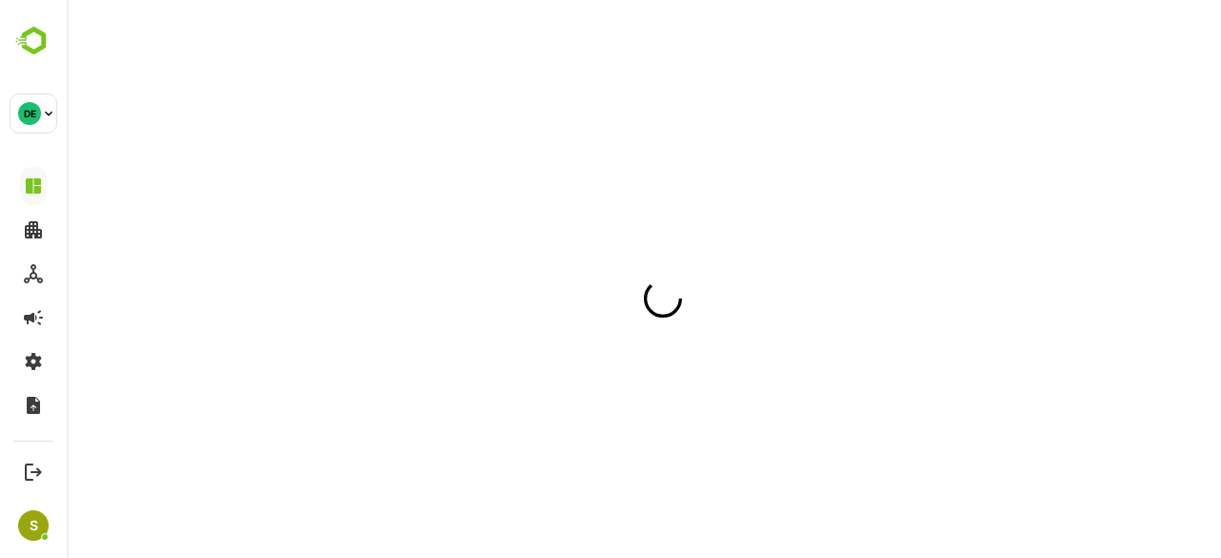
scroll to position [0, 0]
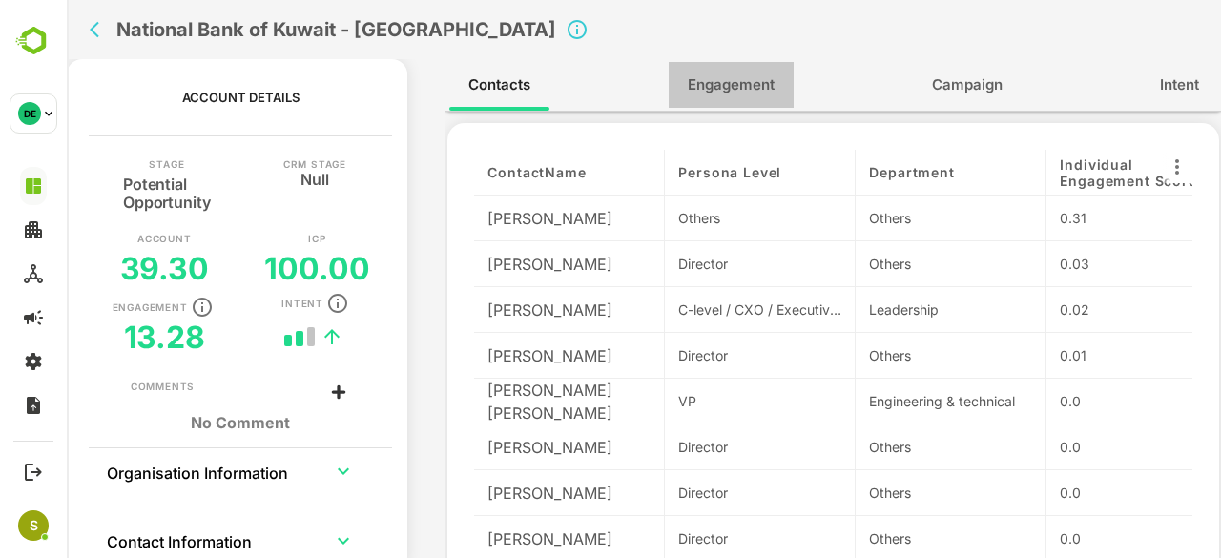
click at [756, 83] on span "Engagement" at bounding box center [731, 84] width 87 height 25
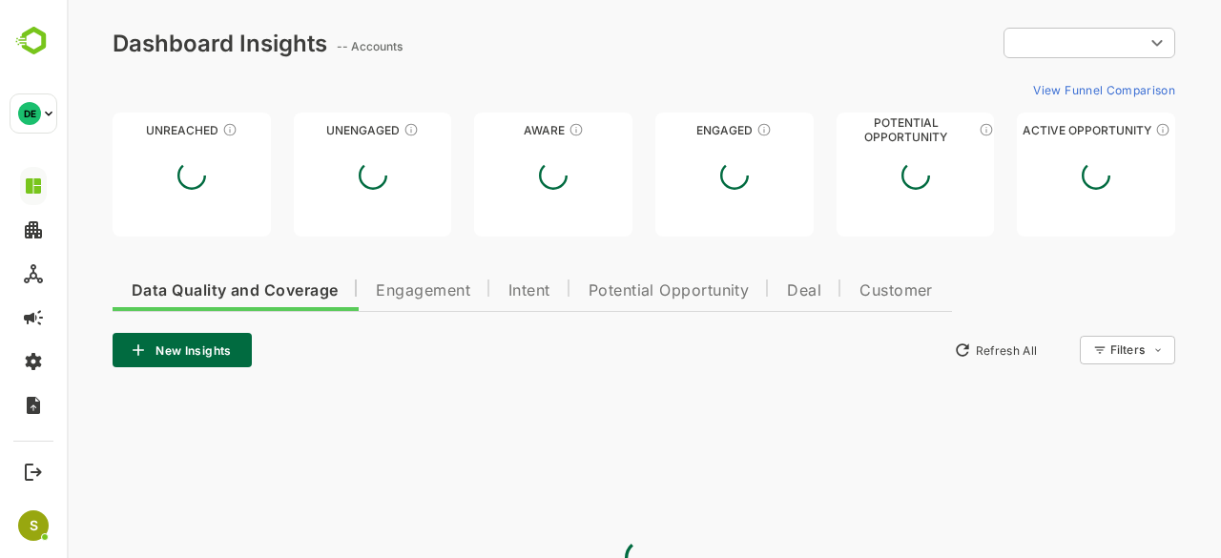
type input "**********"
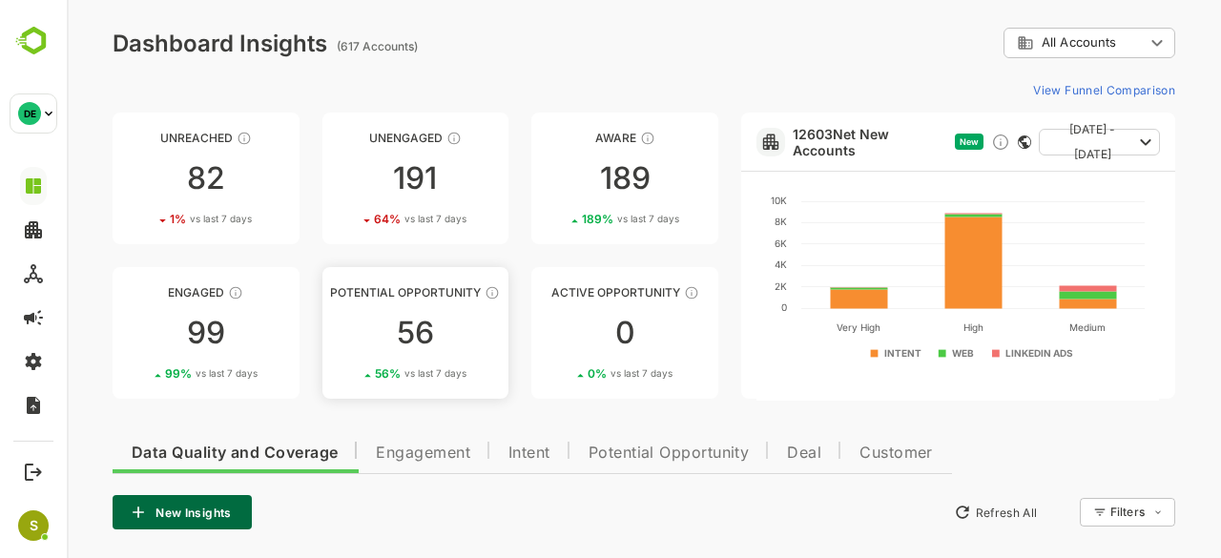
click at [436, 358] on link "Potential Opportunity 56 56 % vs last 7 days" at bounding box center [415, 333] width 187 height 132
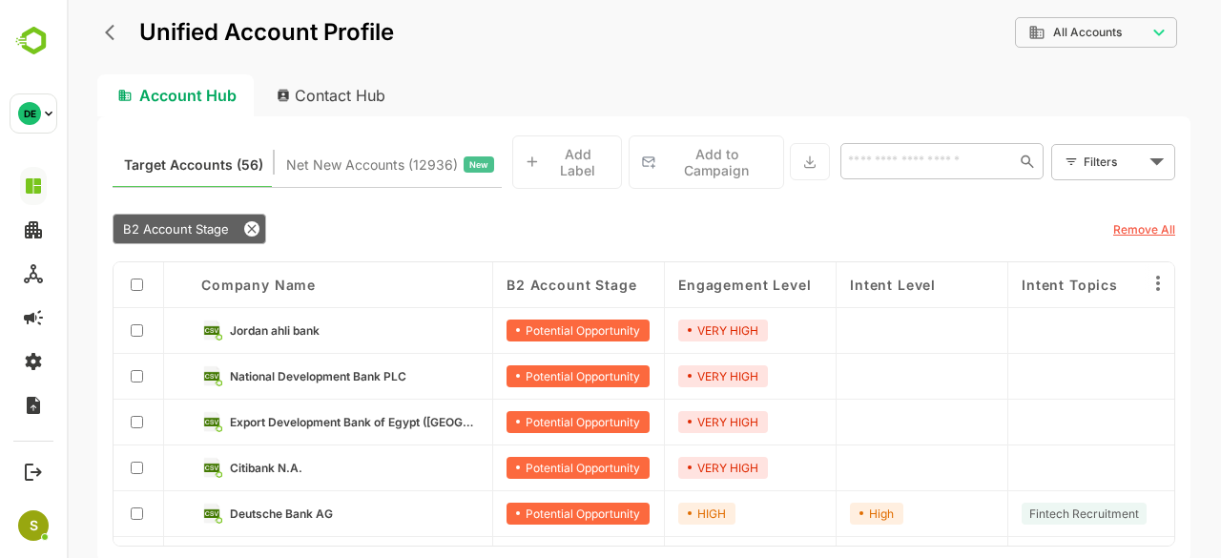
click at [328, 321] on link "Jordan ahli bank" at bounding box center [354, 329] width 249 height 21
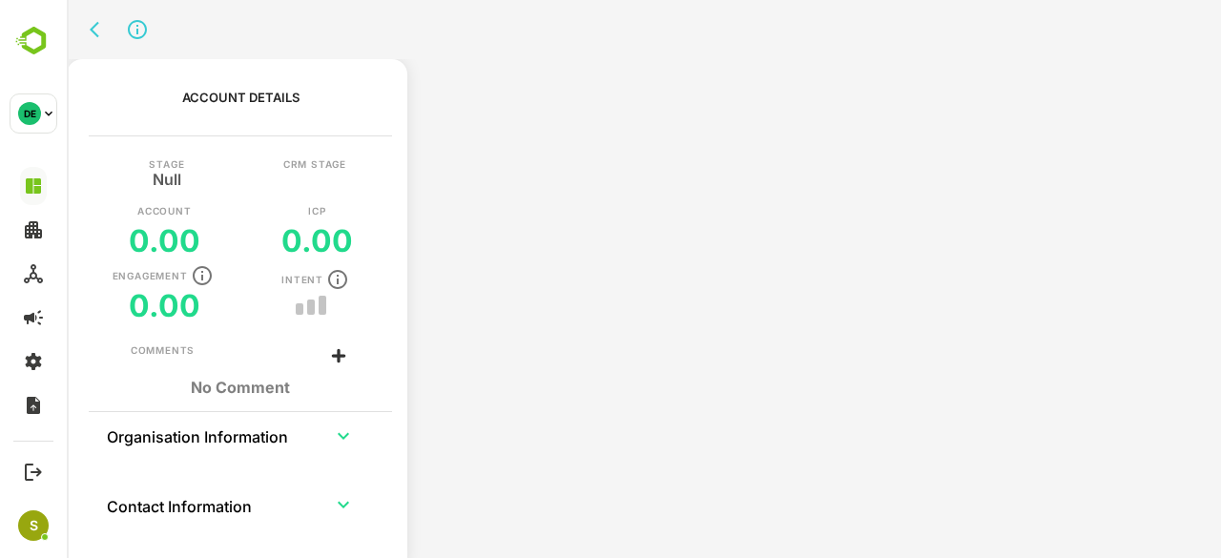
click at [328, 321] on div "Engagement 0.00 Intent" at bounding box center [240, 294] width 191 height 60
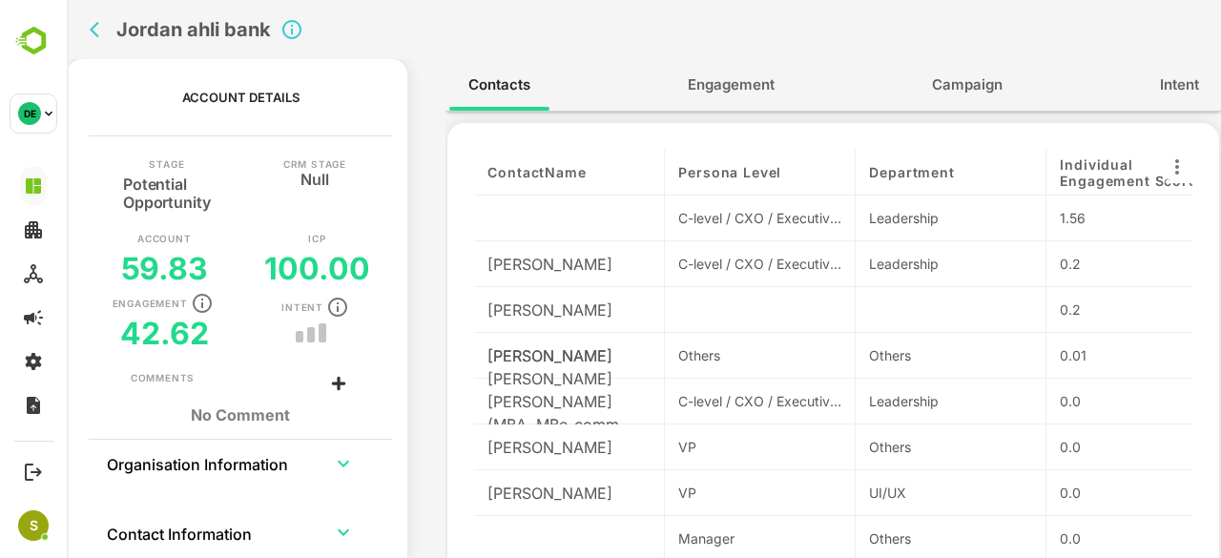
click at [690, 110] on div "Contacts Engagement Campaign Intent" at bounding box center [832, 84] width 775 height 51
click at [710, 81] on span "Engagement" at bounding box center [731, 84] width 87 height 25
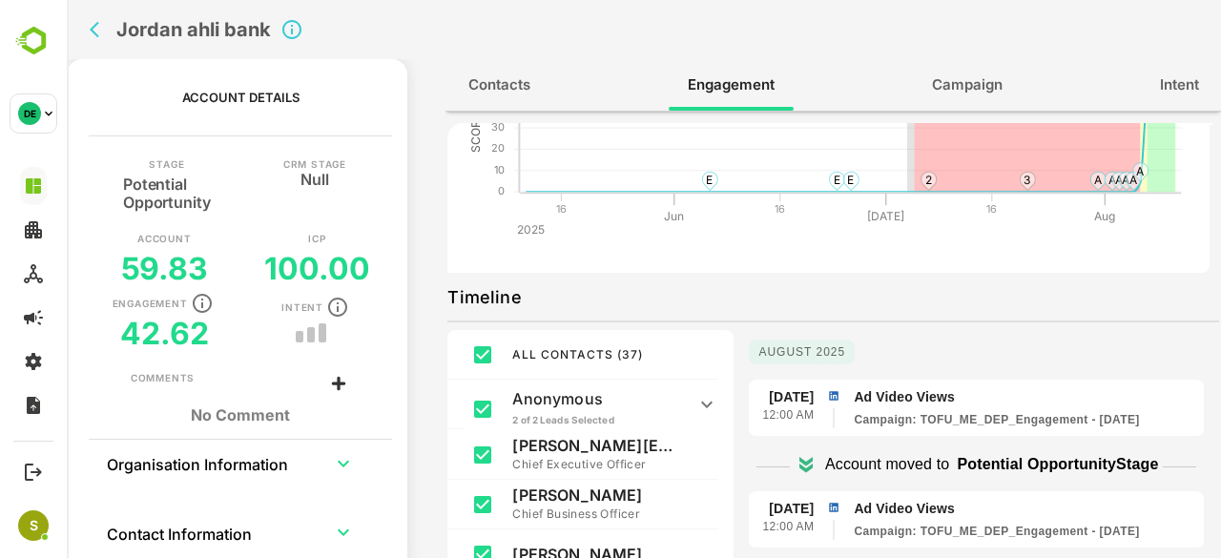
click at [108, 33] on icon "back" at bounding box center [99, 29] width 19 height 19
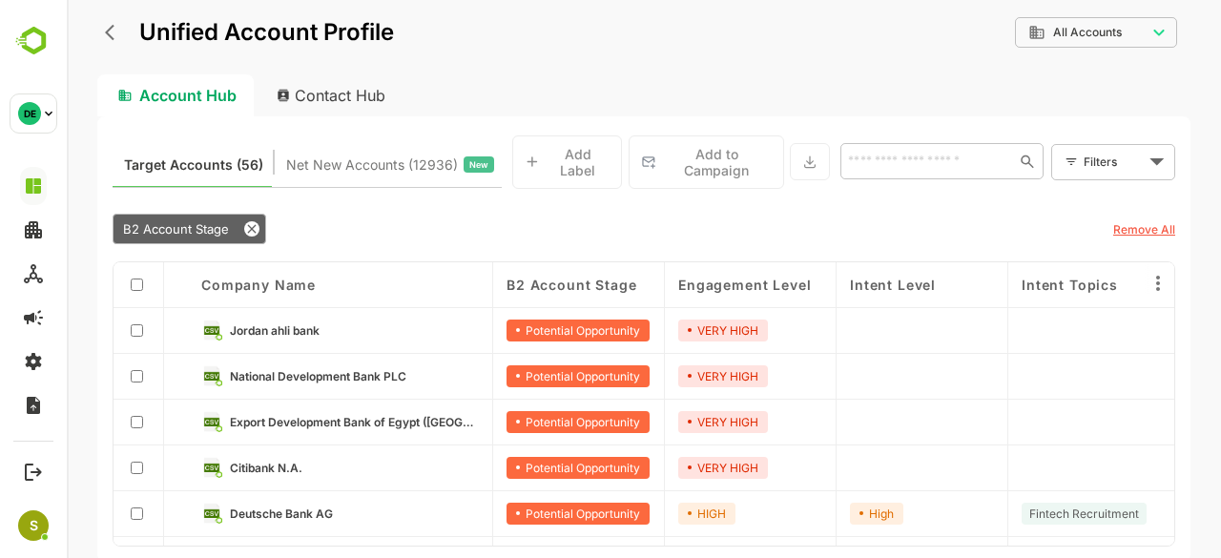
click at [413, 365] on link "National Development Bank PLC" at bounding box center [354, 375] width 249 height 21
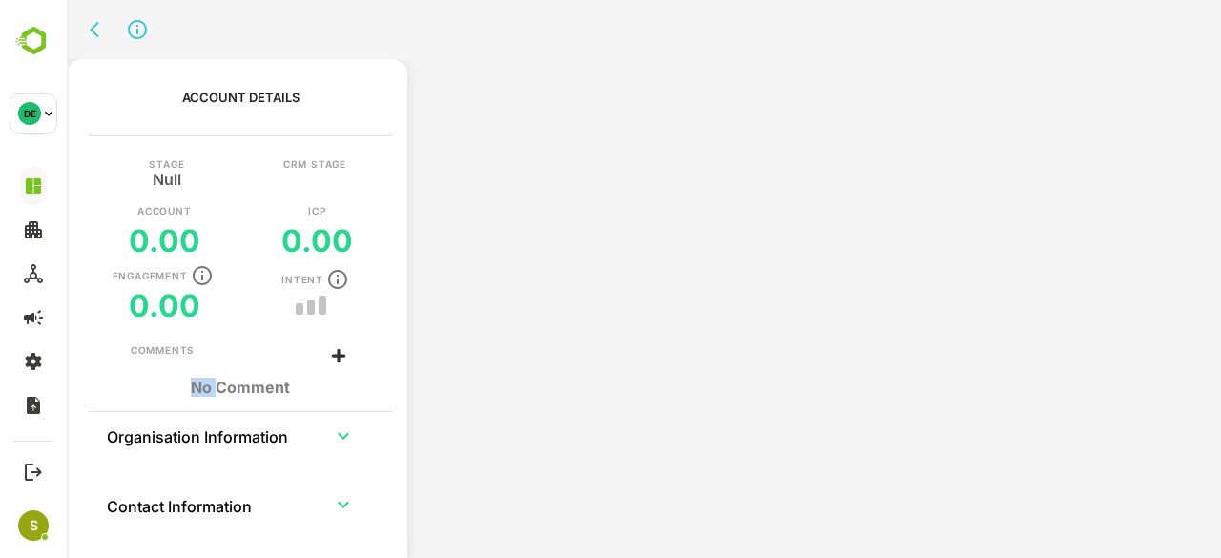
click at [413, 363] on div "Account Details Stage Null CRM Stage Account 0.00 ICP 0.00 Engagement 0.00 Inte…" at bounding box center [644, 315] width 1154 height 512
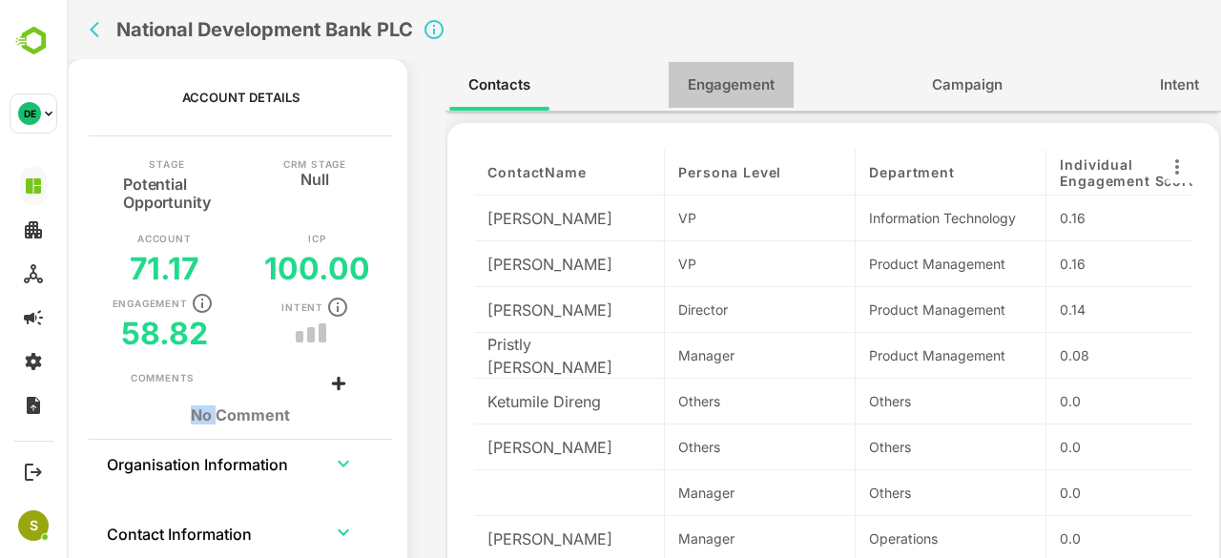
click at [767, 98] on button "Engagement" at bounding box center [731, 85] width 125 height 46
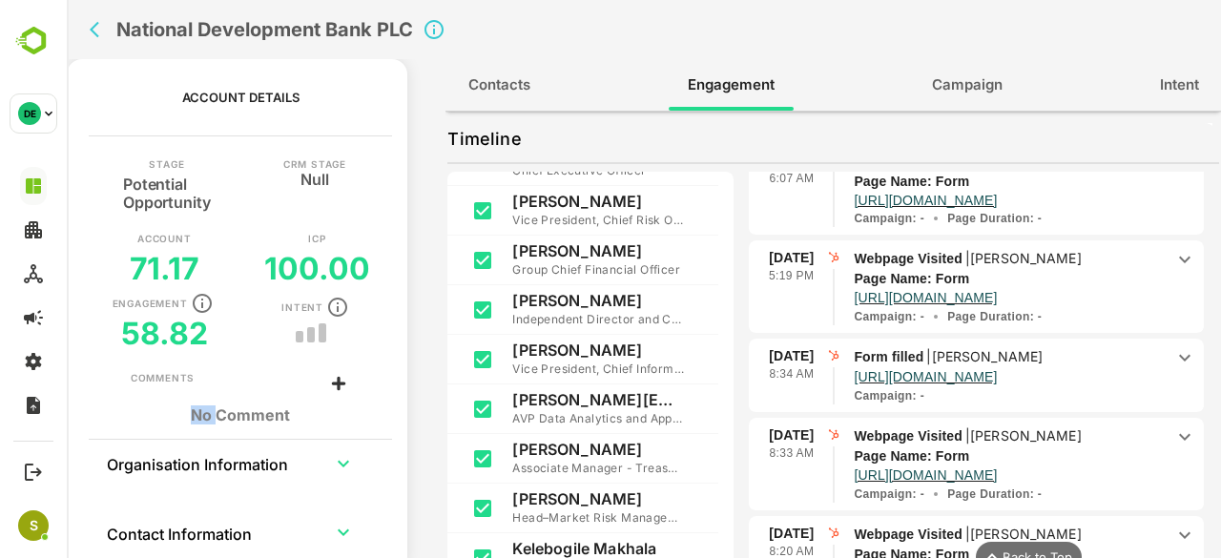
scroll to position [1798, 0]
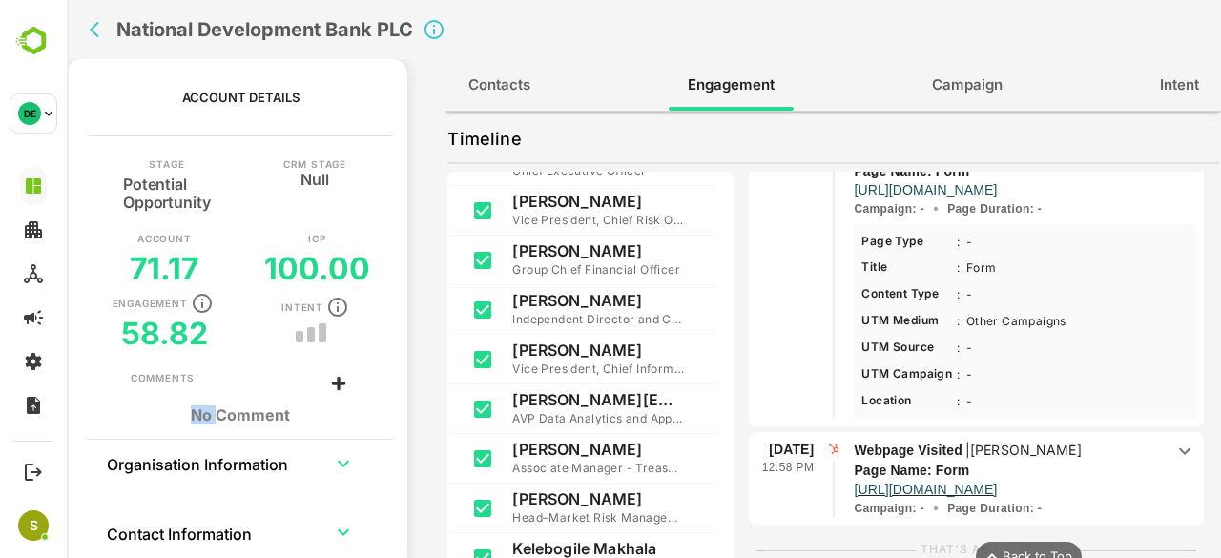
scroll to position [1808, 0]
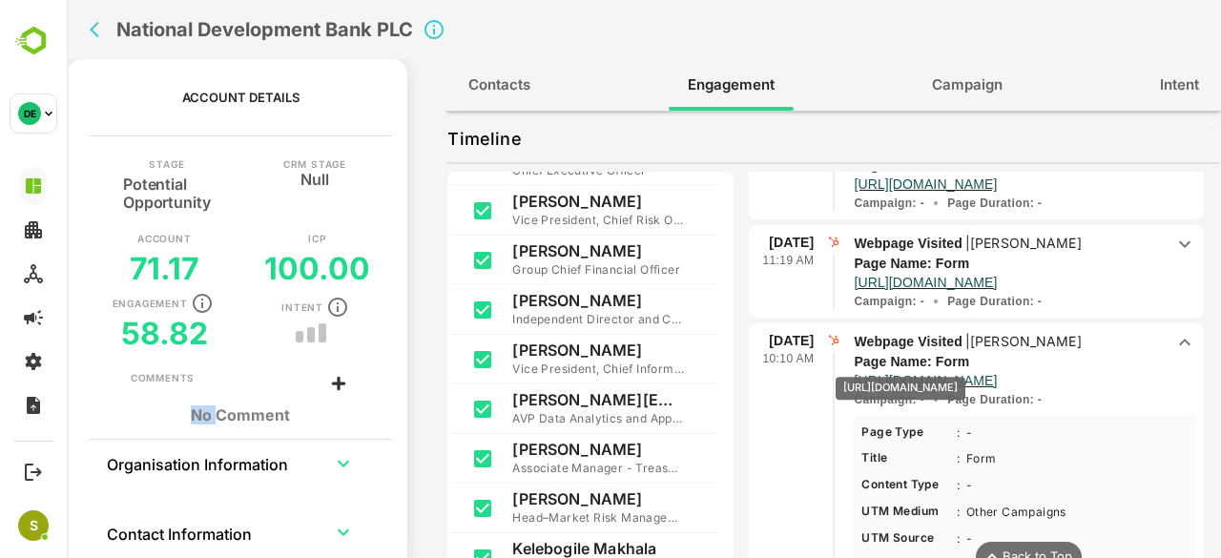
click at [978, 371] on p "https://share.hsforms.com/1rYKiTjbqTr2_Bf_oa1ksXg1a0vc" at bounding box center [925, 380] width 143 height 19
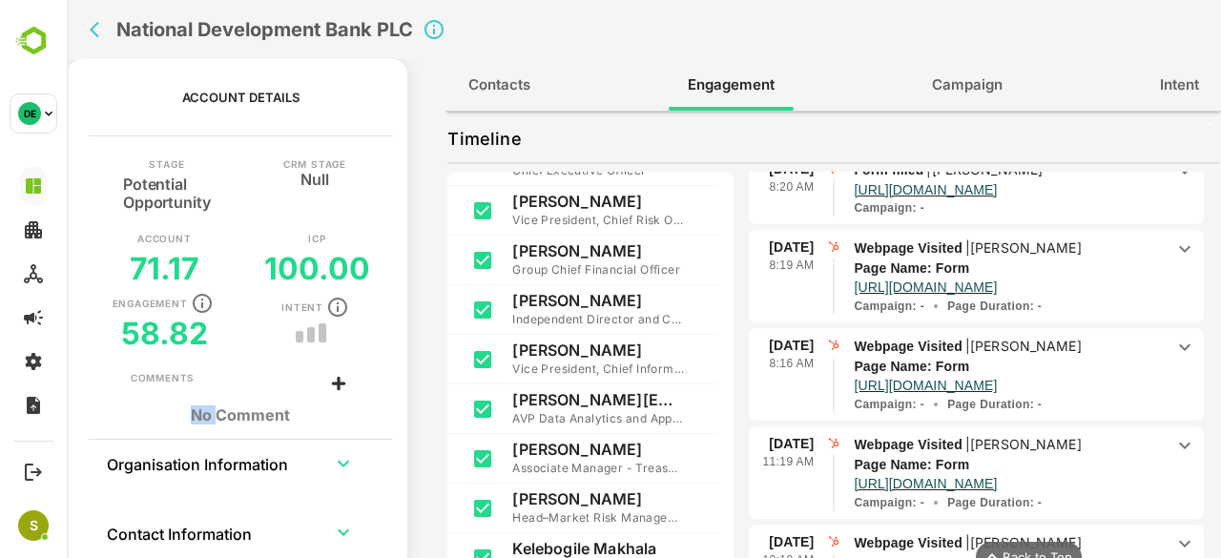
scroll to position [1512, 0]
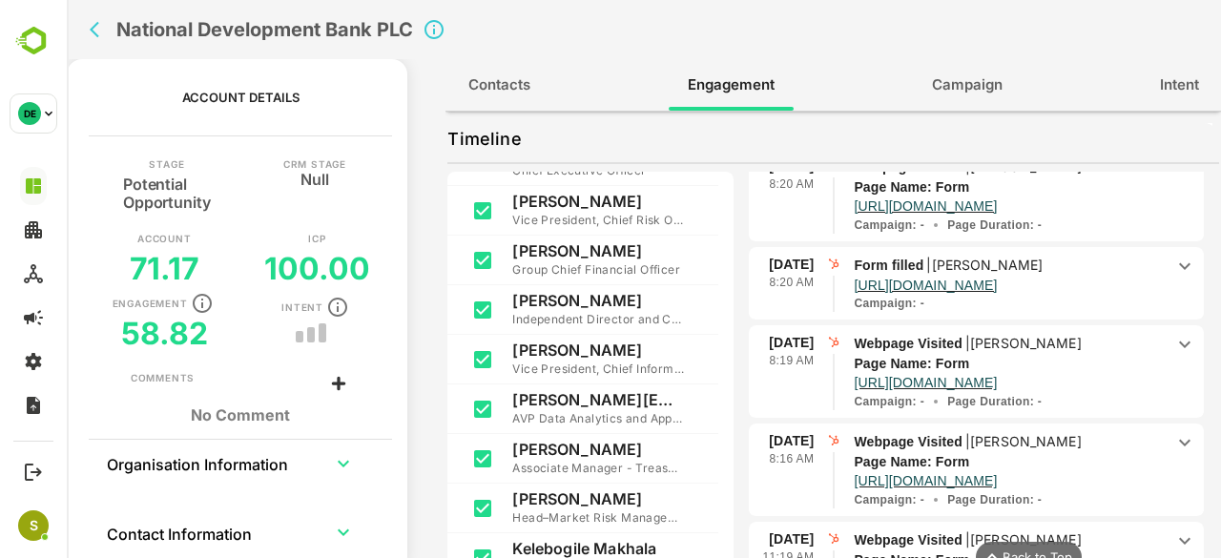
drag, startPoint x: 968, startPoint y: 29, endPoint x: 1201, endPoint y: 336, distance: 385.3
click at [1201, 336] on div "August 2025 Account moved to Potential Opportunity Stage July 2025 Account move…" at bounding box center [984, 377] width 470 height 410
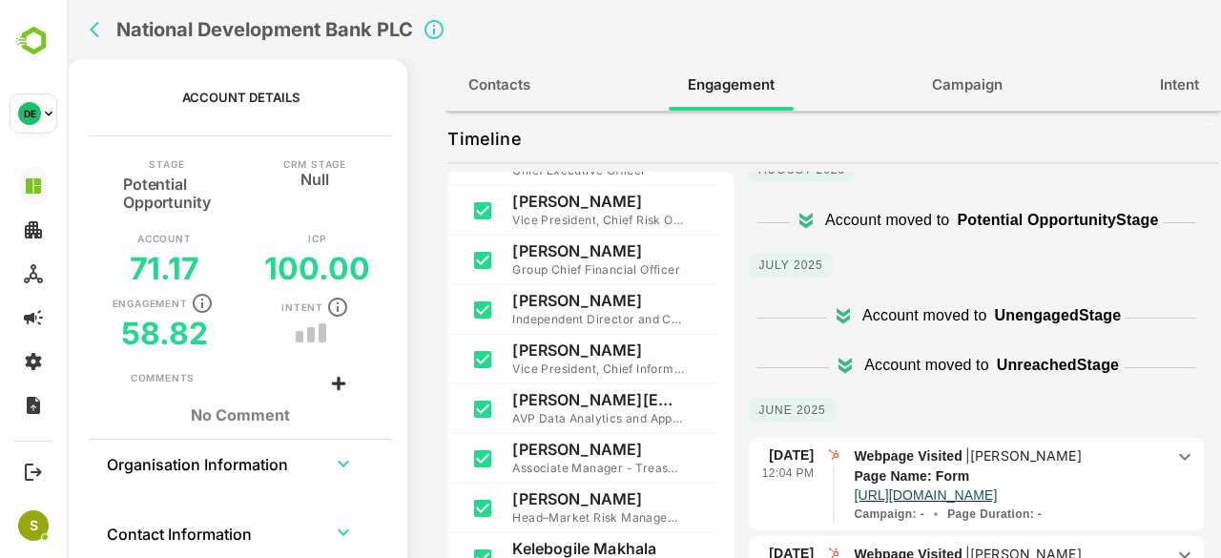
scroll to position [0, 0]
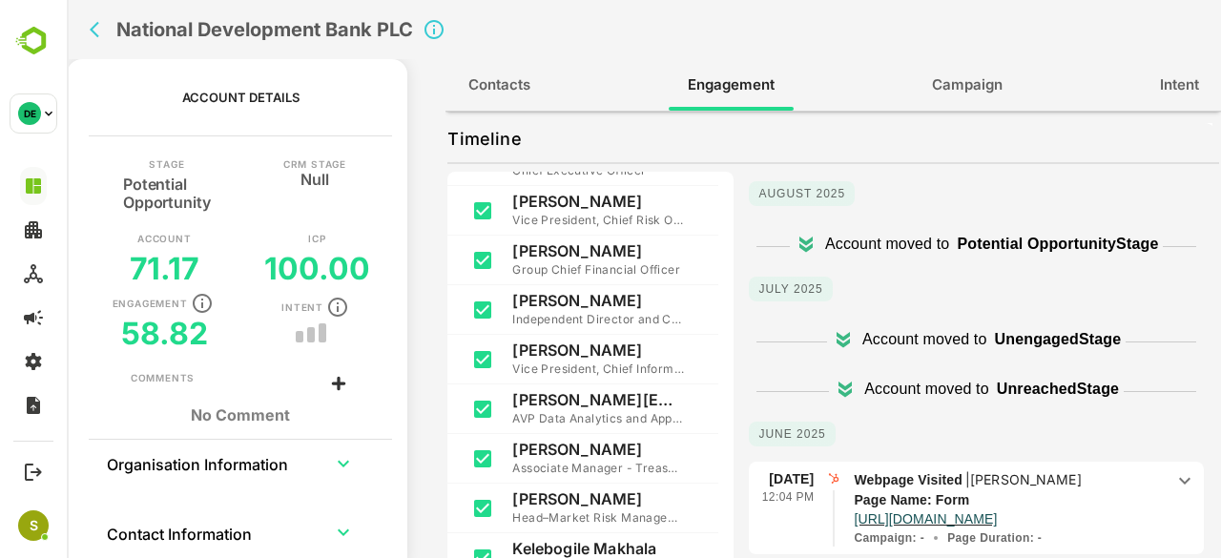
click at [986, 245] on p "Potential Opportunity Stage" at bounding box center [1057, 244] width 201 height 23
click at [799, 240] on icon at bounding box center [805, 242] width 13 height 10
